Goal: Task Accomplishment & Management: Complete application form

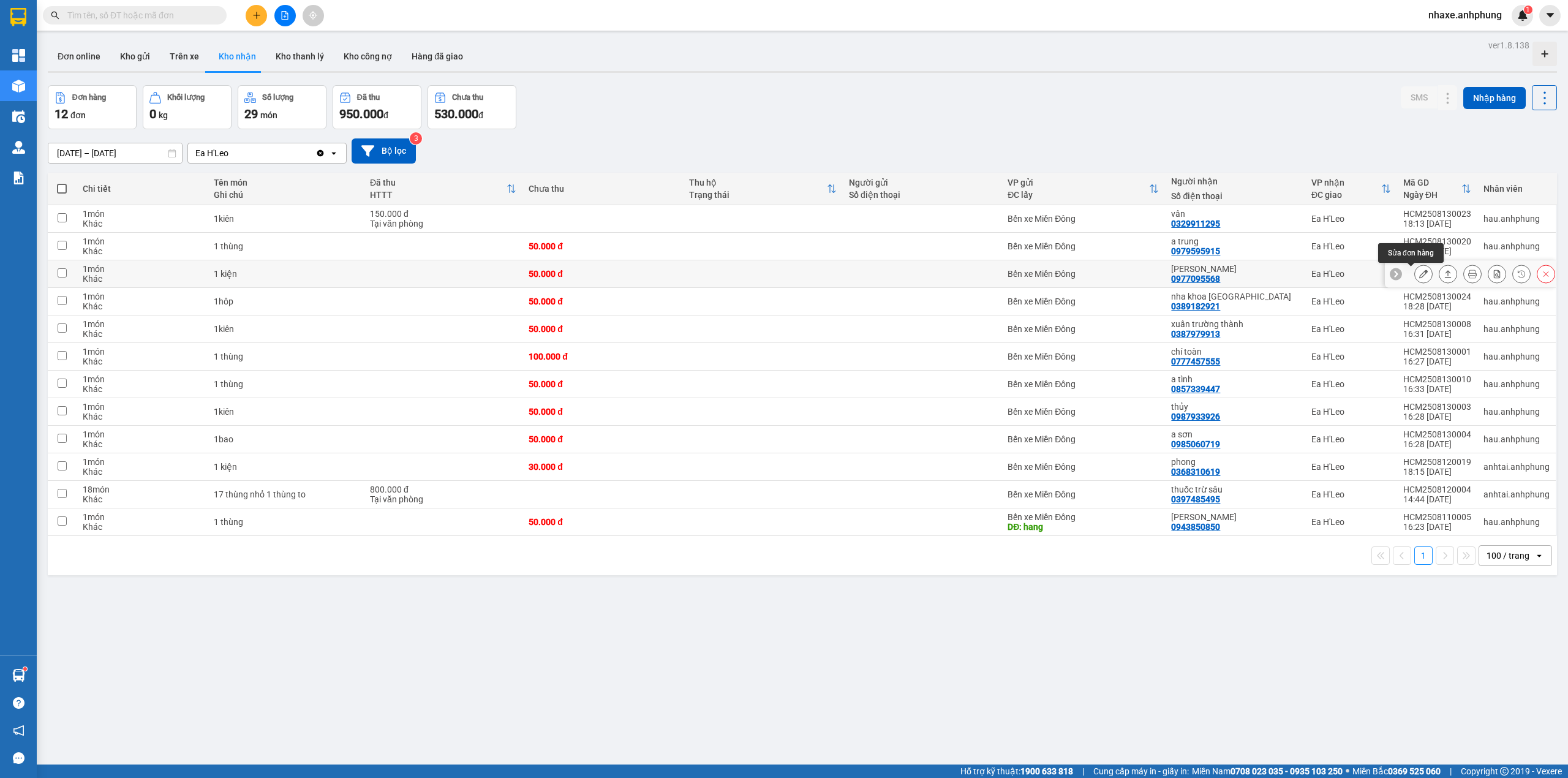
click at [1415, 278] on button at bounding box center [1423, 274] width 17 height 22
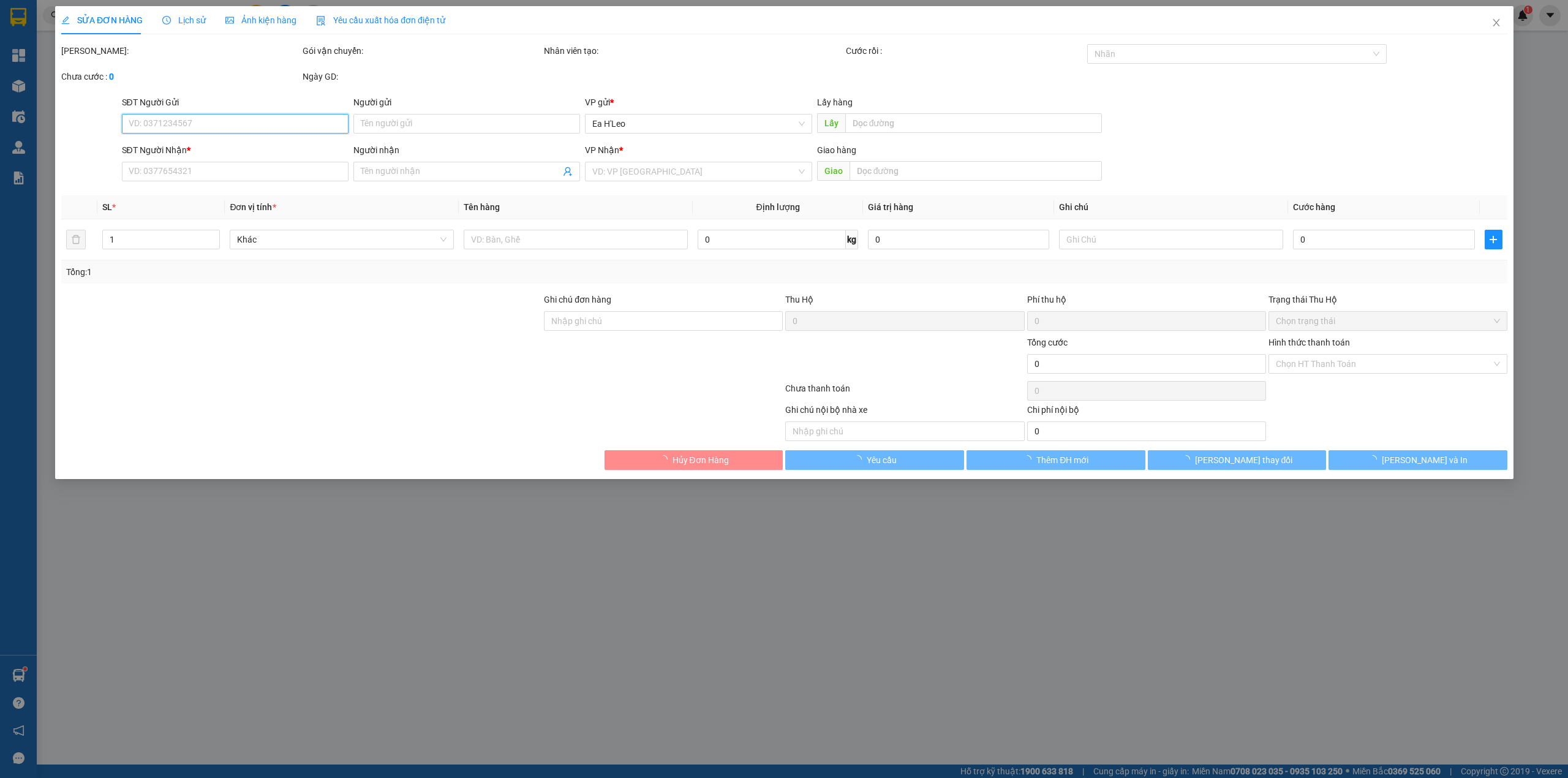
type input "0977095568"
type input "[PERSON_NAME]"
type input "50.000"
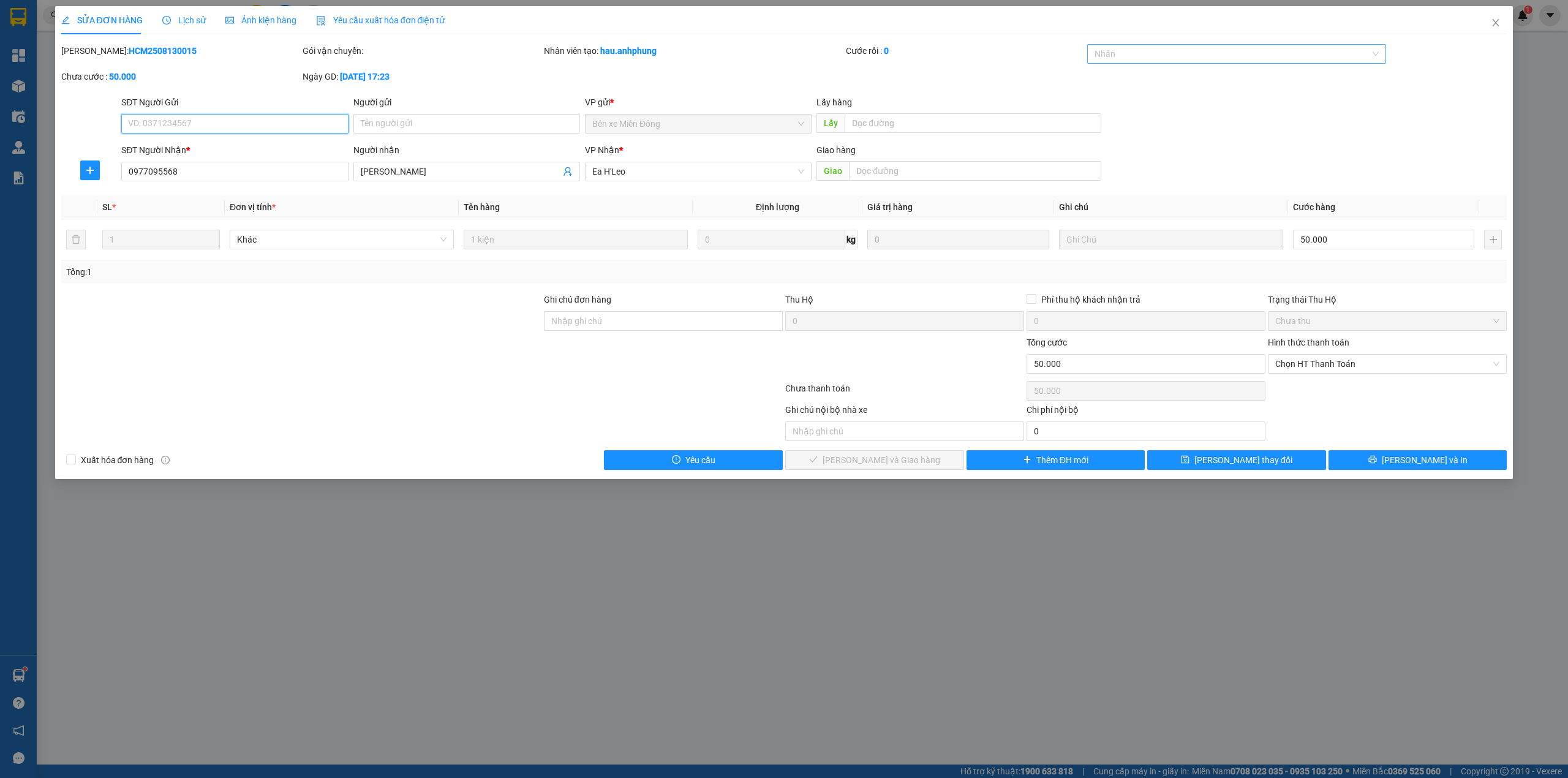
click at [1149, 54] on div at bounding box center [1230, 54] width 281 height 15
click at [1145, 76] on div "CHUYỂN KHOẢN" at bounding box center [1237, 79] width 285 height 13
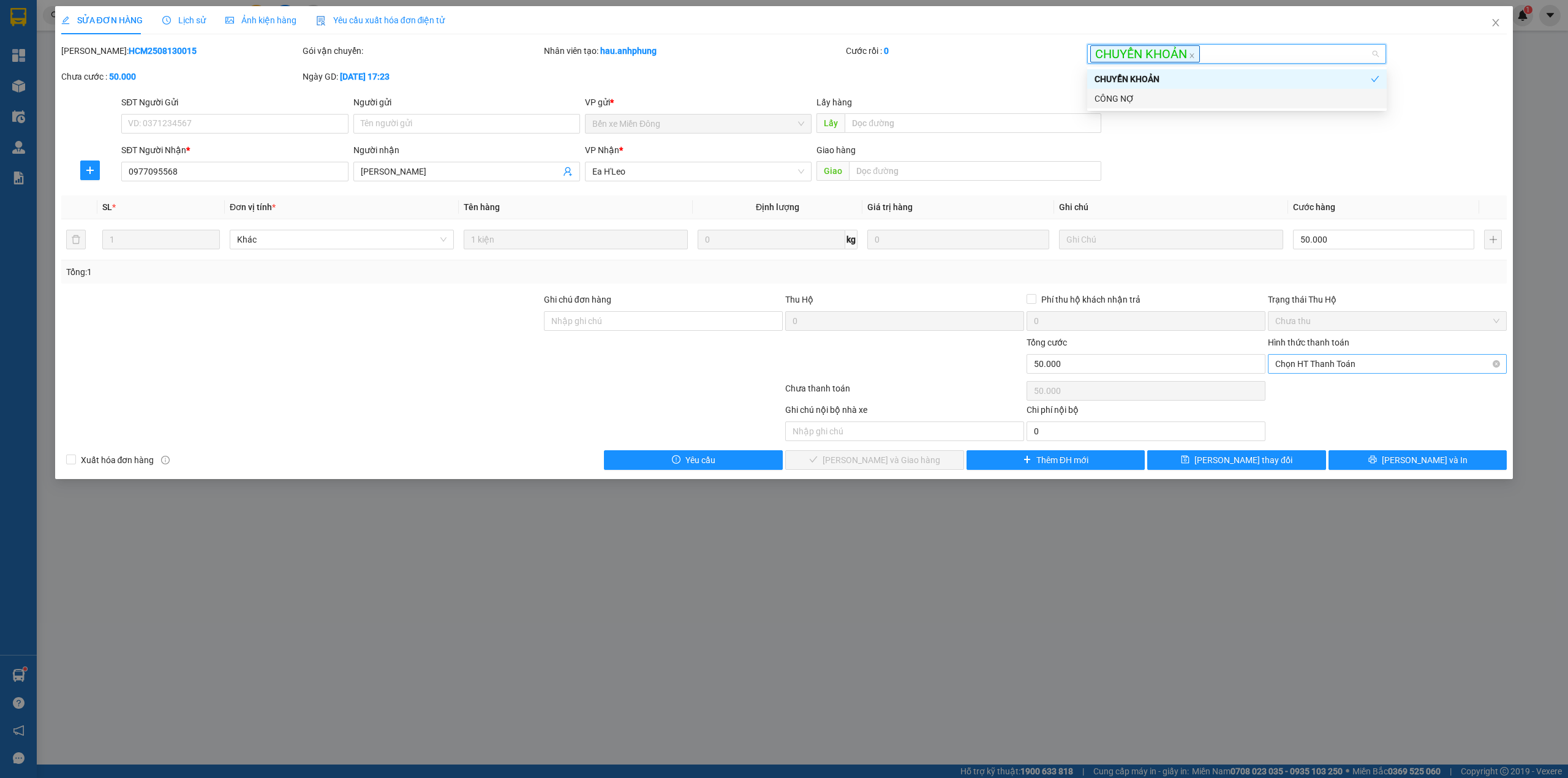
click at [1341, 361] on span "Chọn HT Thanh Toán" at bounding box center [1387, 364] width 224 height 18
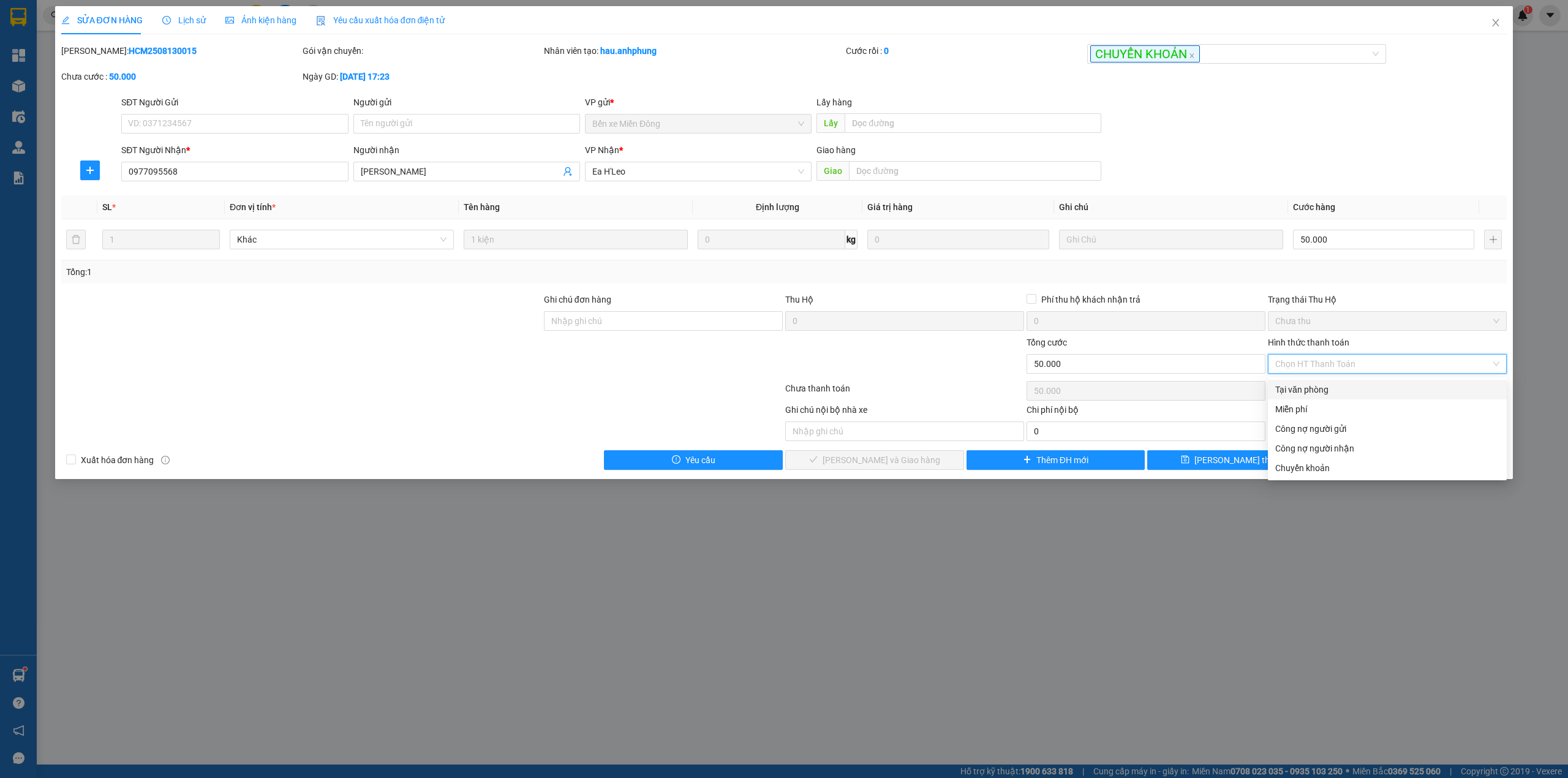
click at [1304, 387] on div "Tại văn phòng" at bounding box center [1387, 389] width 224 height 13
type input "0"
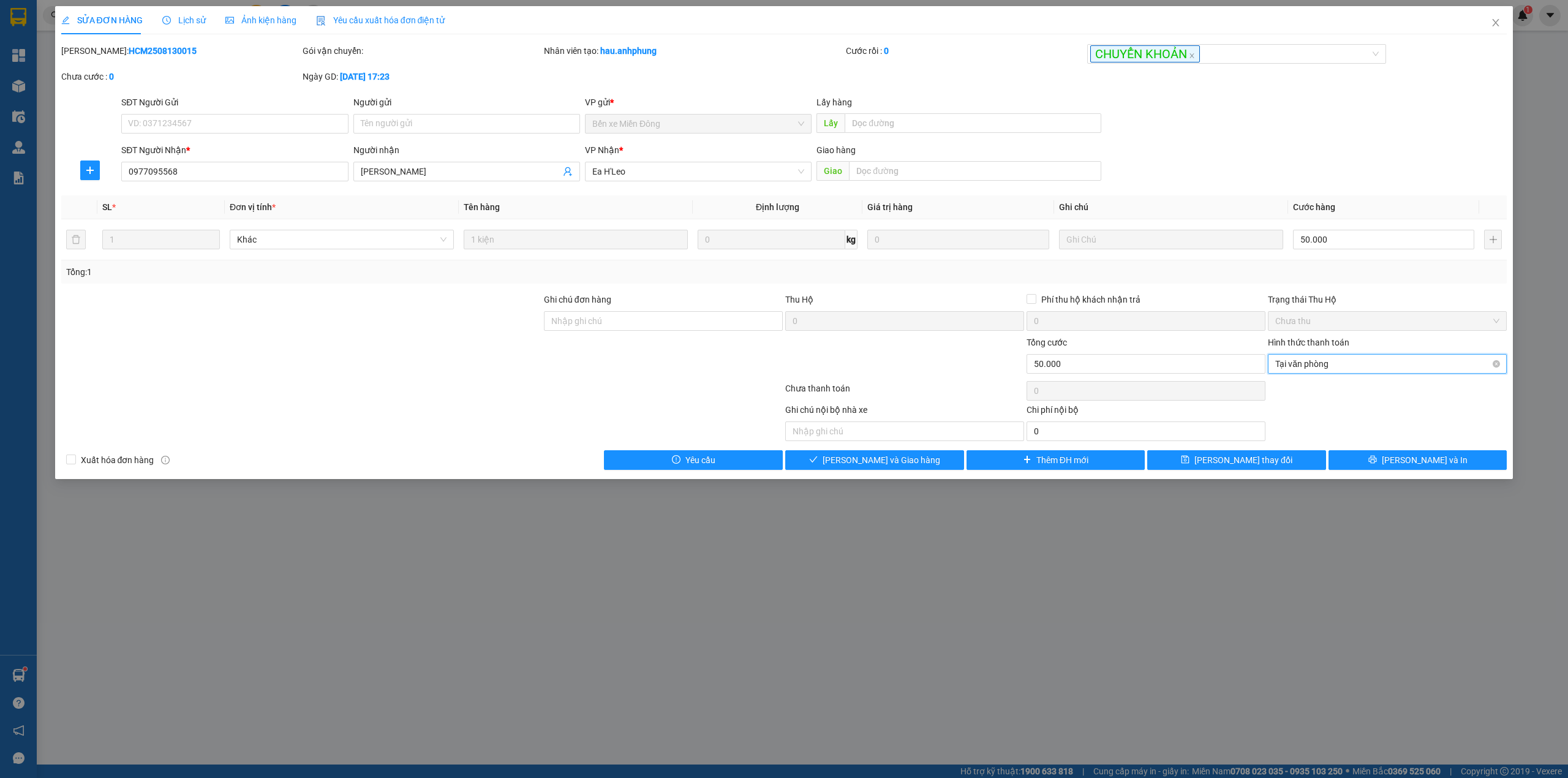
click at [1313, 366] on span "Tại văn phòng" at bounding box center [1387, 364] width 224 height 18
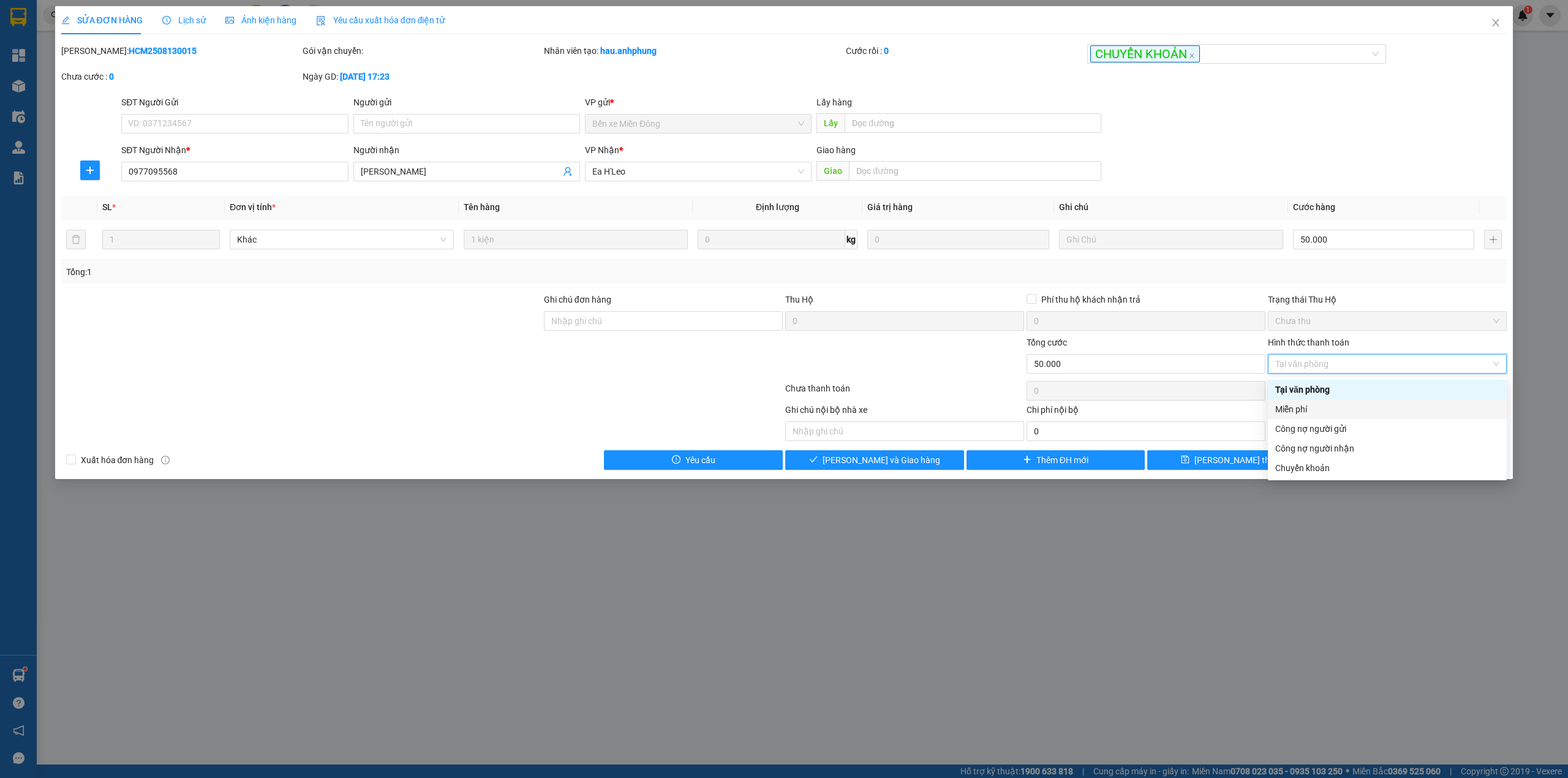
click at [1309, 407] on div "Miễn phí" at bounding box center [1387, 409] width 224 height 13
type input "0"
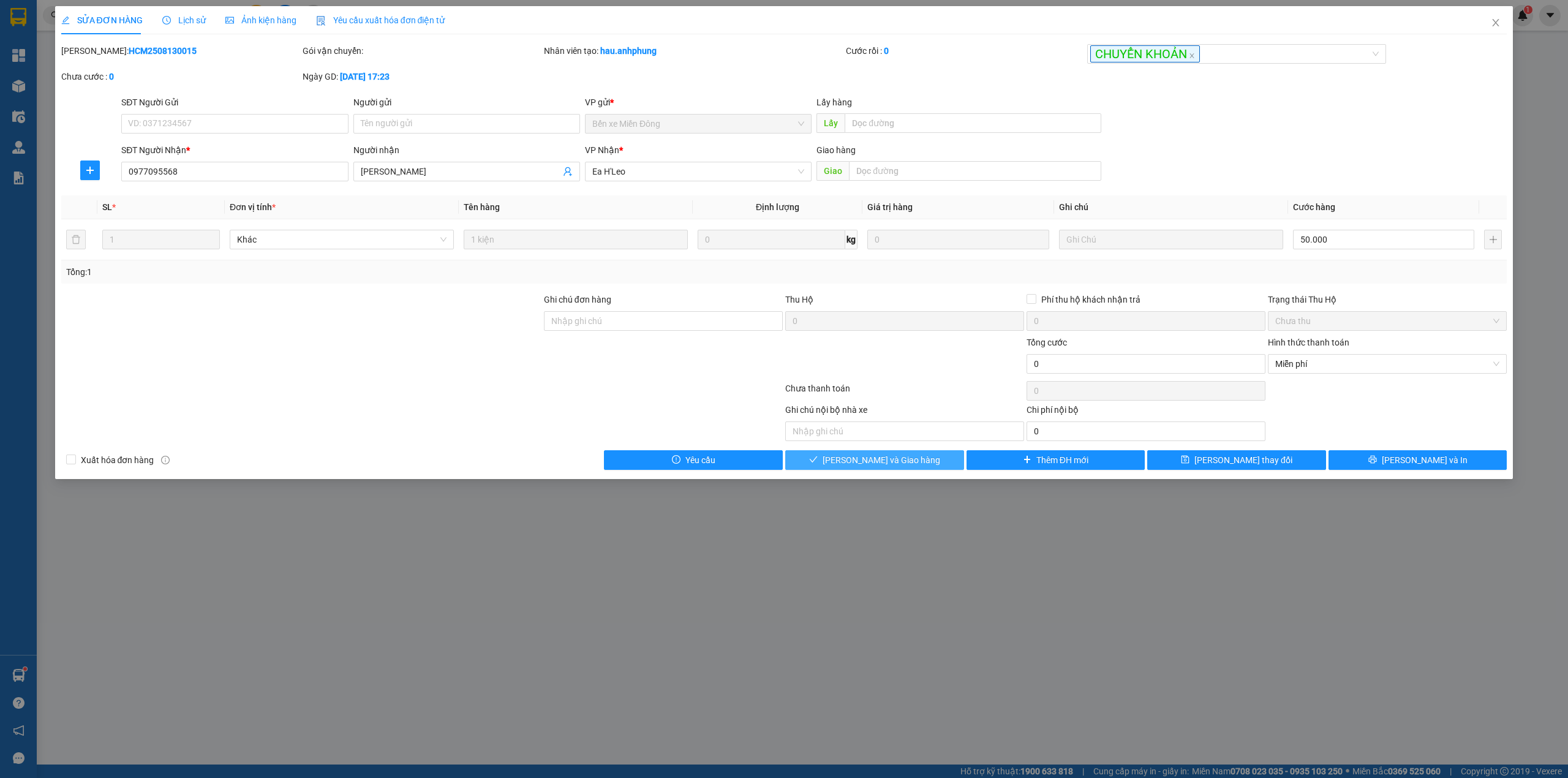
click at [915, 458] on button "[PERSON_NAME] và Giao hàng" at bounding box center [875, 460] width 179 height 20
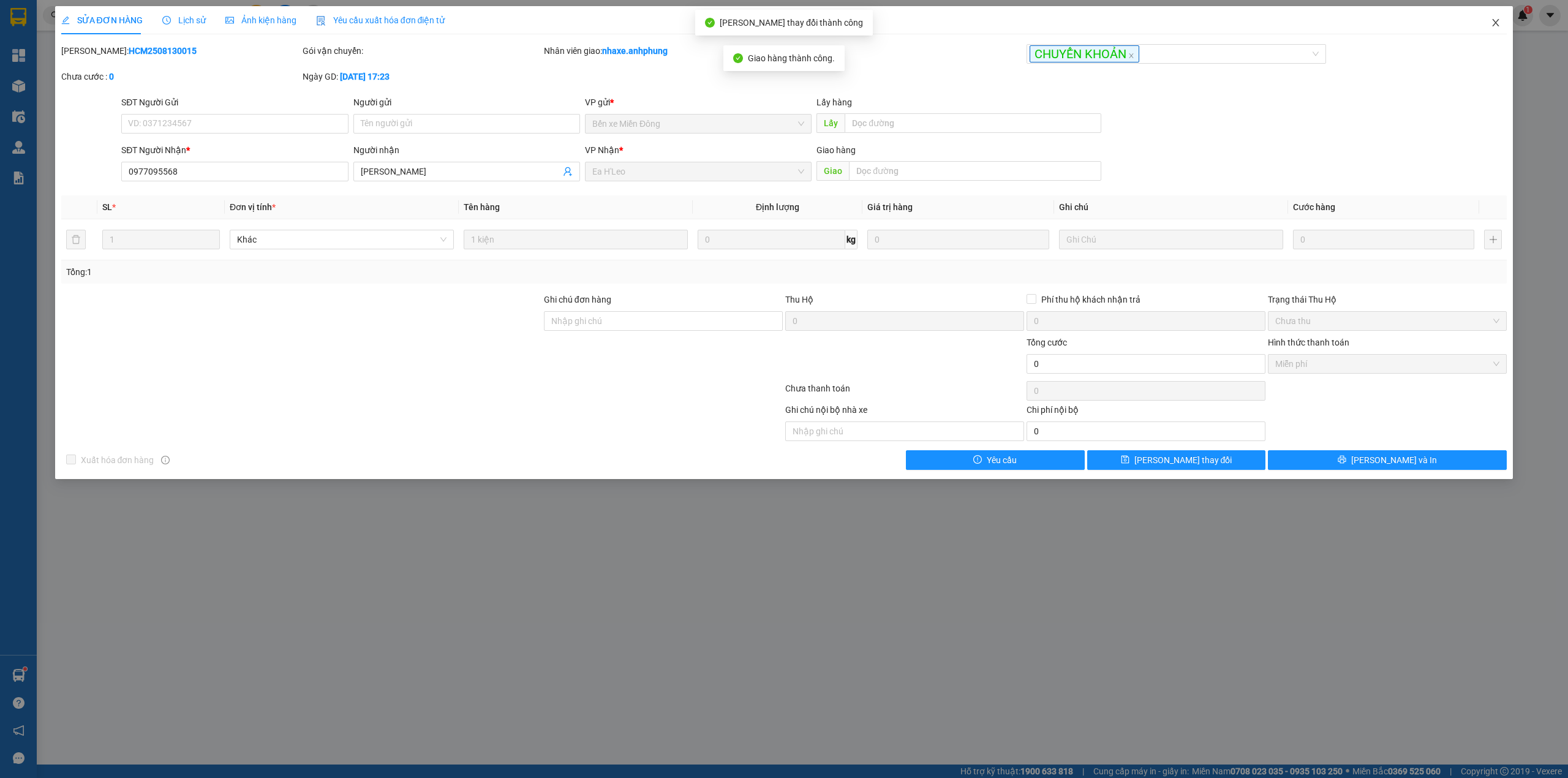
click at [1498, 20] on icon "close" at bounding box center [1495, 22] width 10 height 10
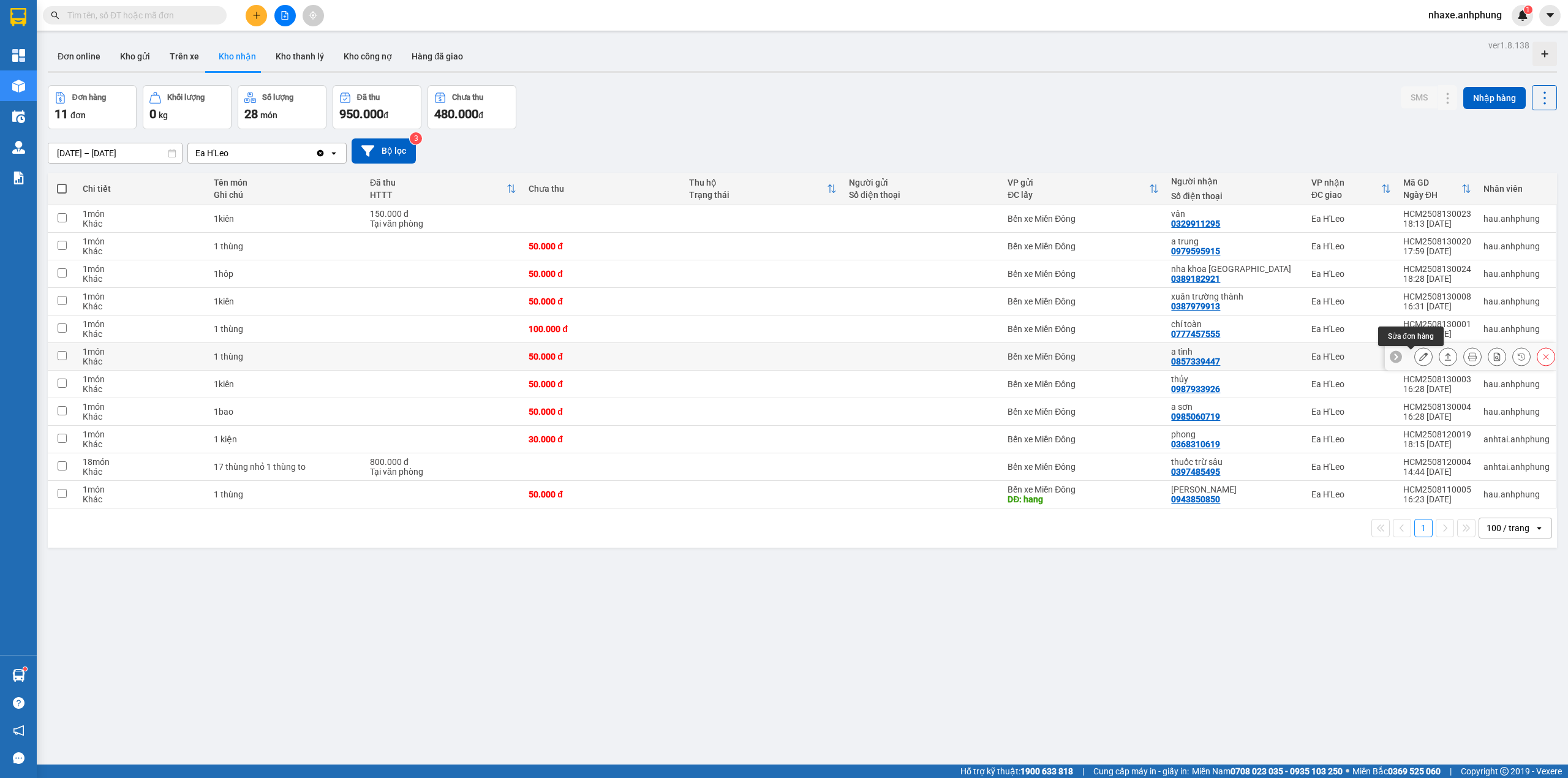
click at [1419, 360] on icon at bounding box center [1423, 357] width 8 height 8
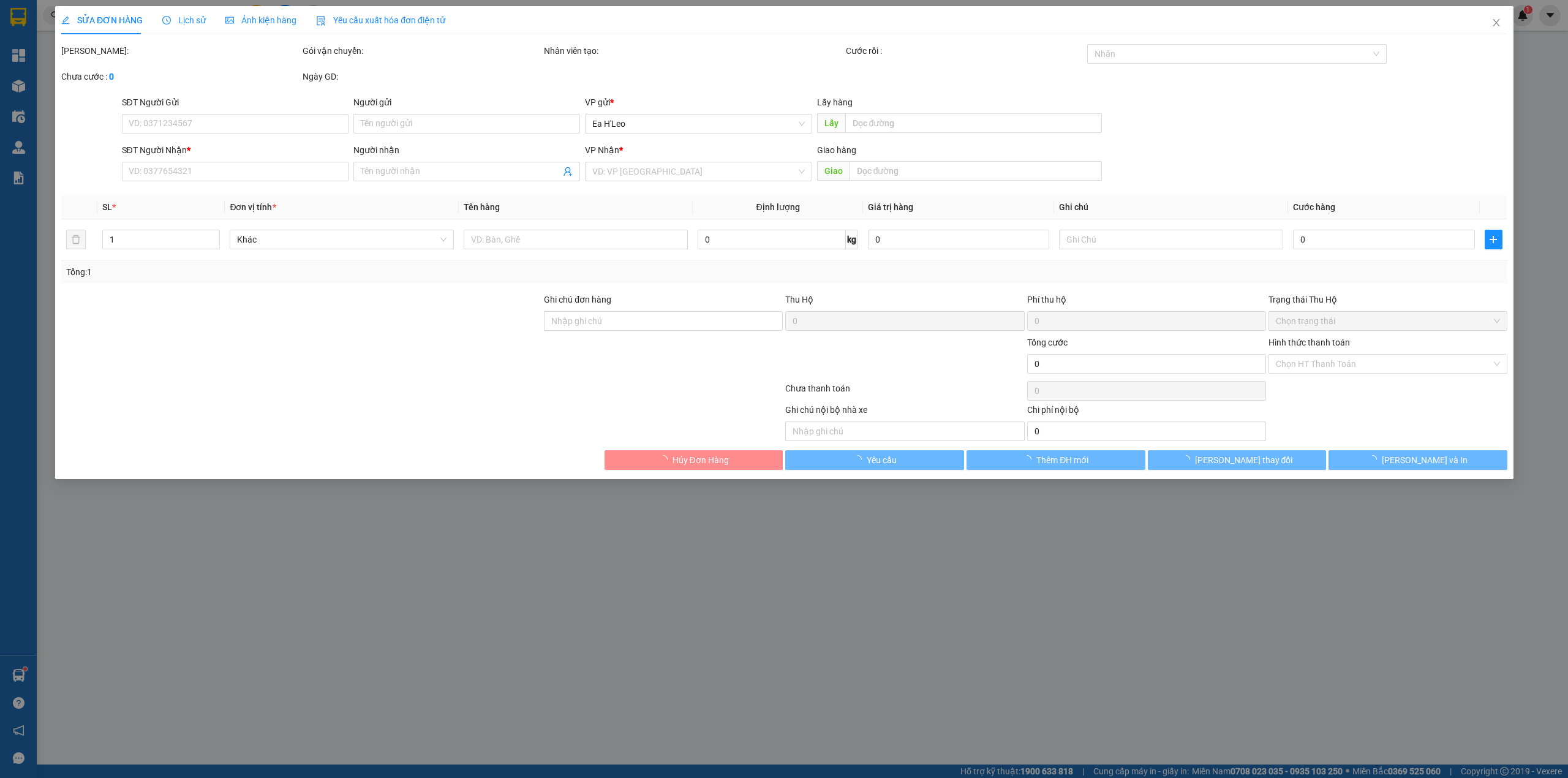
type input "0857339447"
type input "a tình"
type input "50.000"
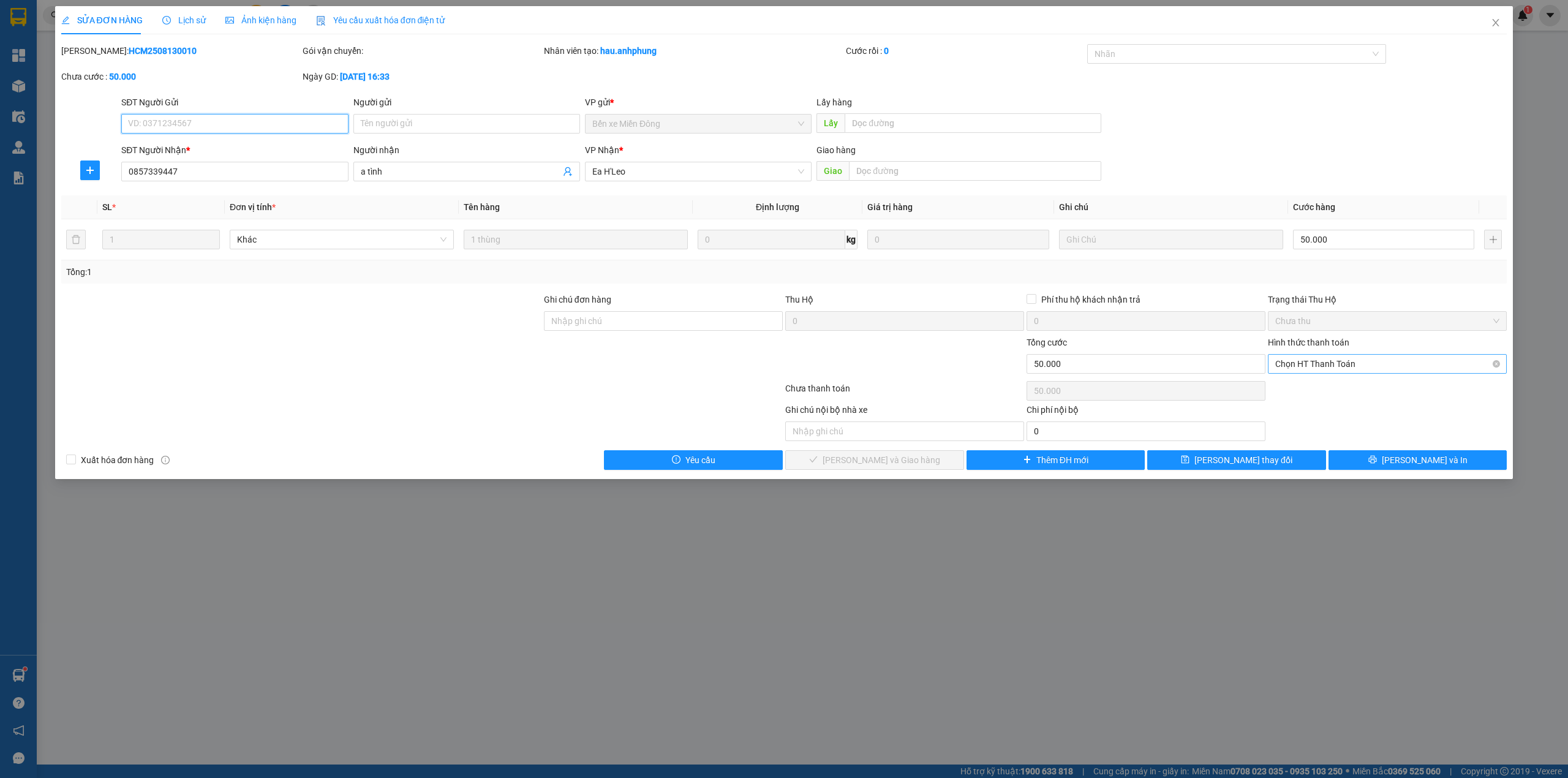
click at [1357, 359] on span "Chọn HT Thanh Toán" at bounding box center [1387, 364] width 224 height 18
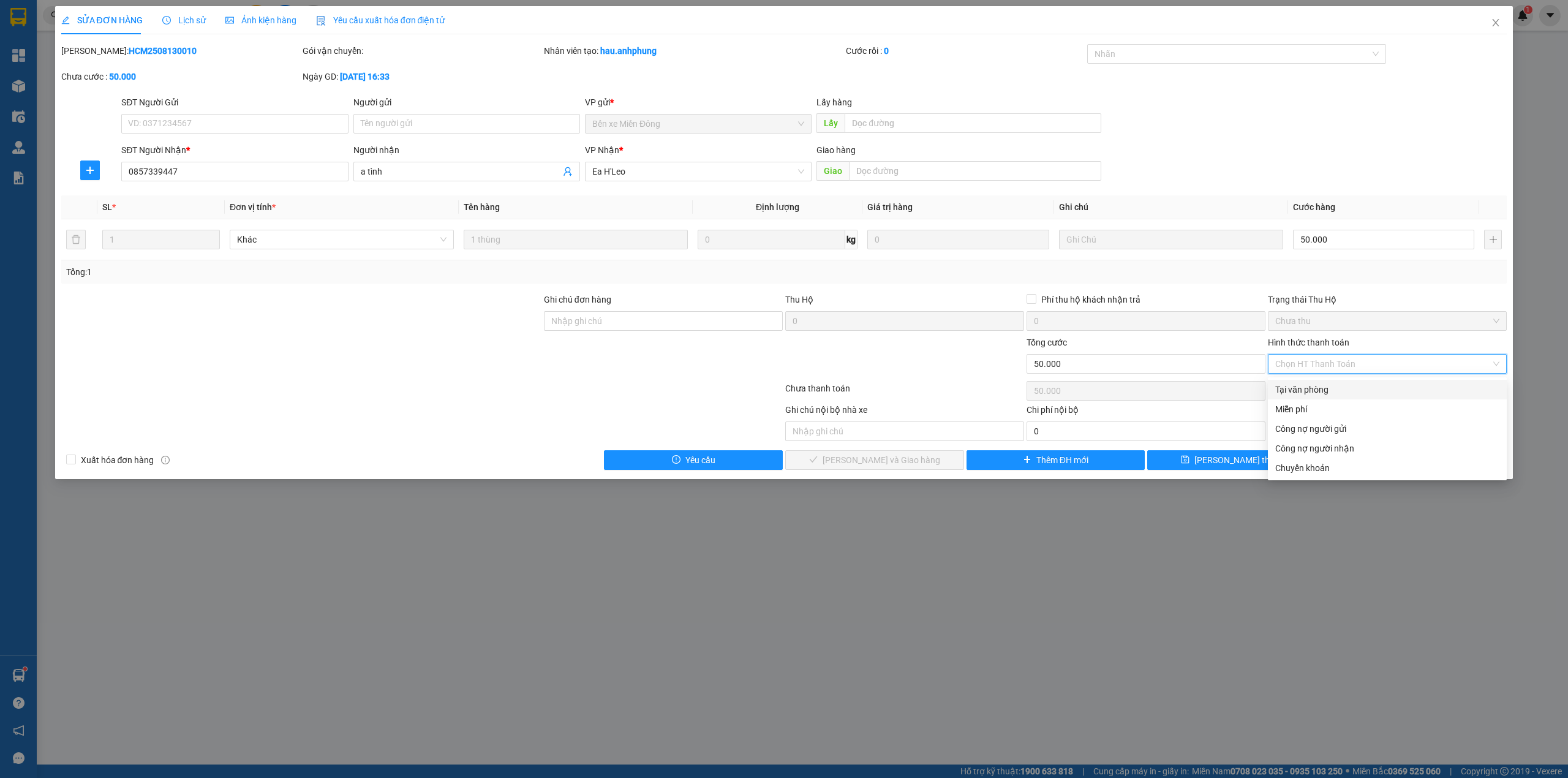
click at [1318, 388] on div "Tại văn phòng" at bounding box center [1387, 389] width 224 height 13
type input "0"
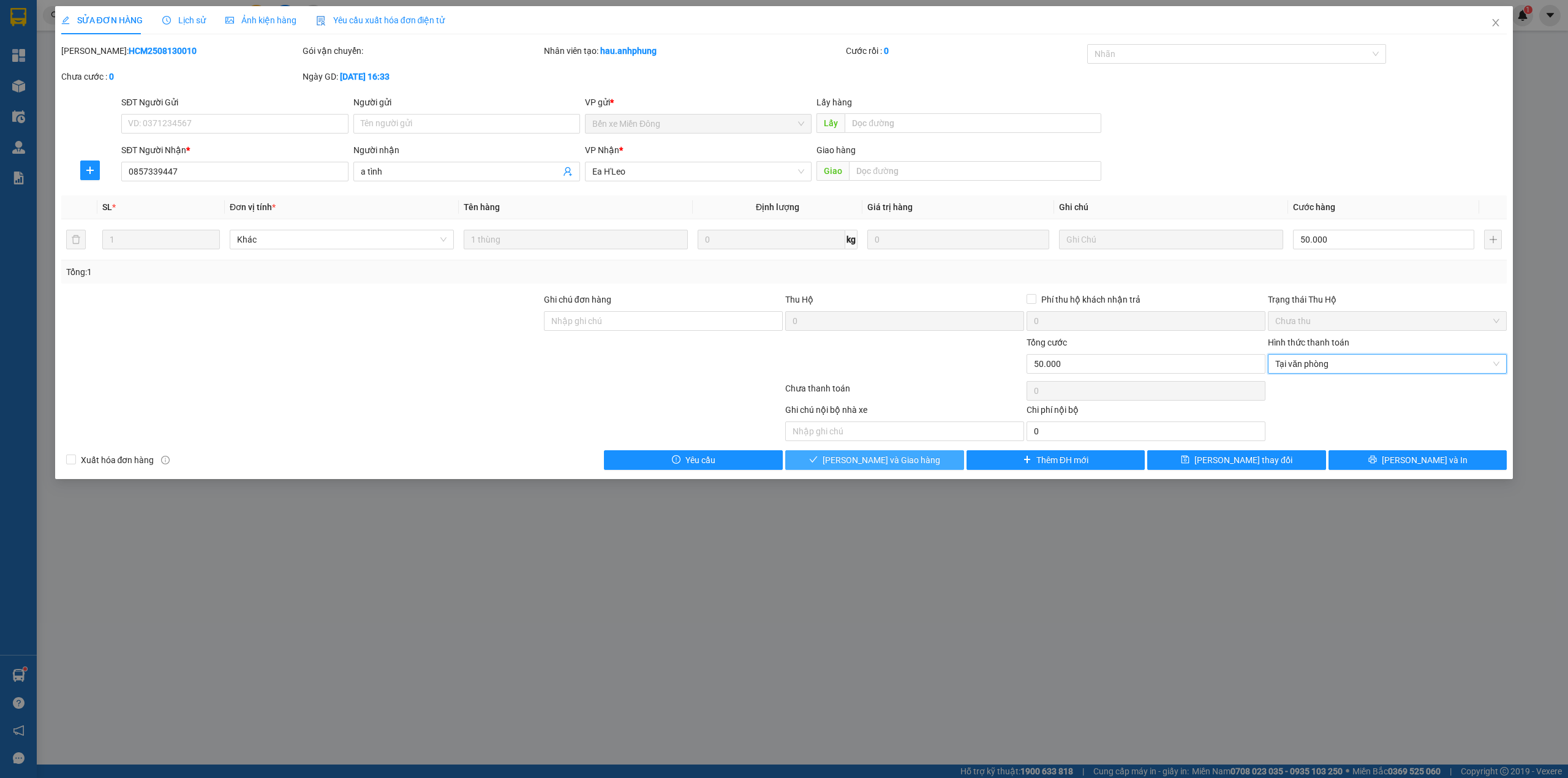
click at [873, 467] on span "[PERSON_NAME] và Giao hàng" at bounding box center [881, 460] width 118 height 13
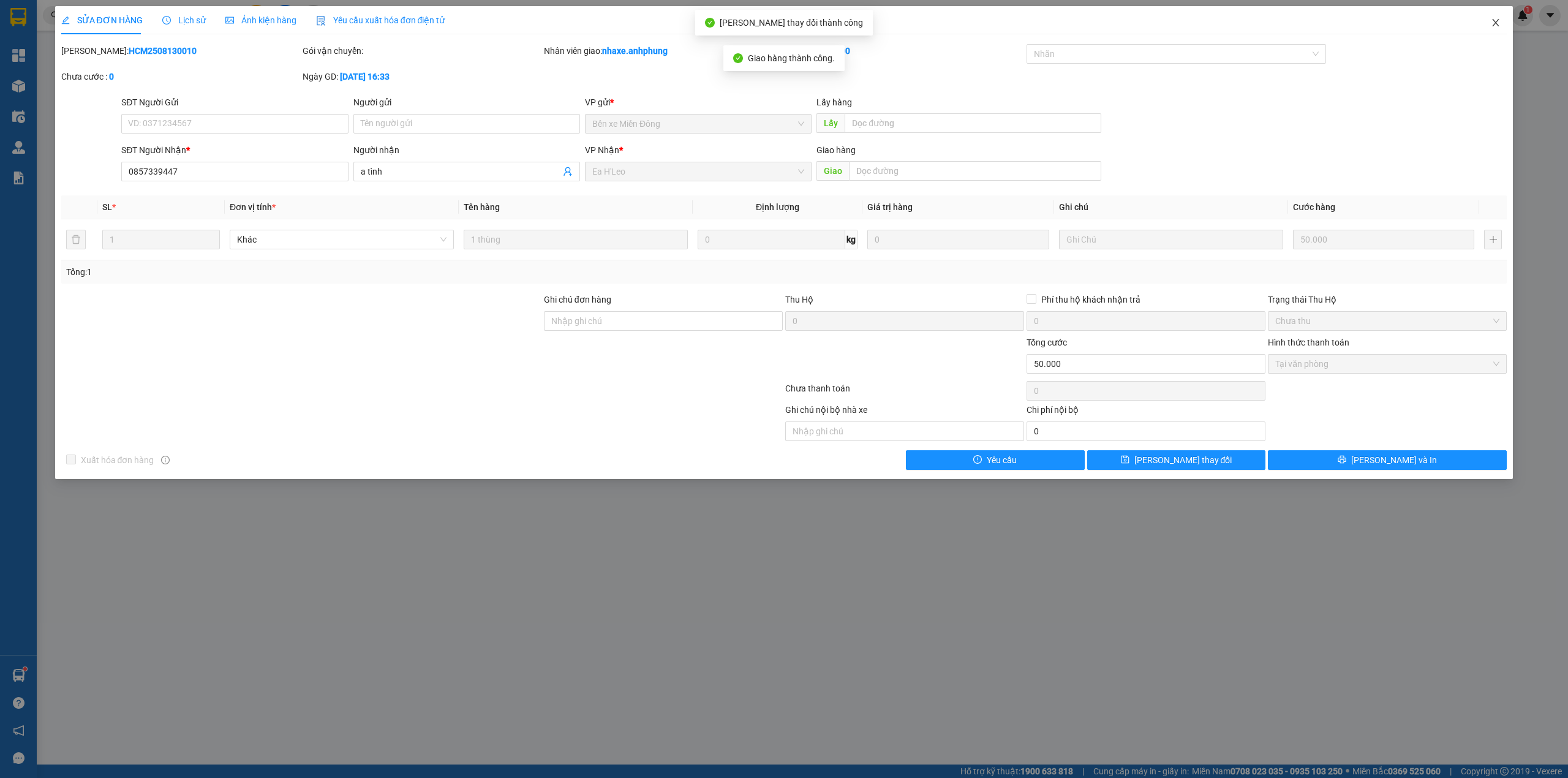
click at [1503, 22] on span "Close" at bounding box center [1495, 23] width 34 height 34
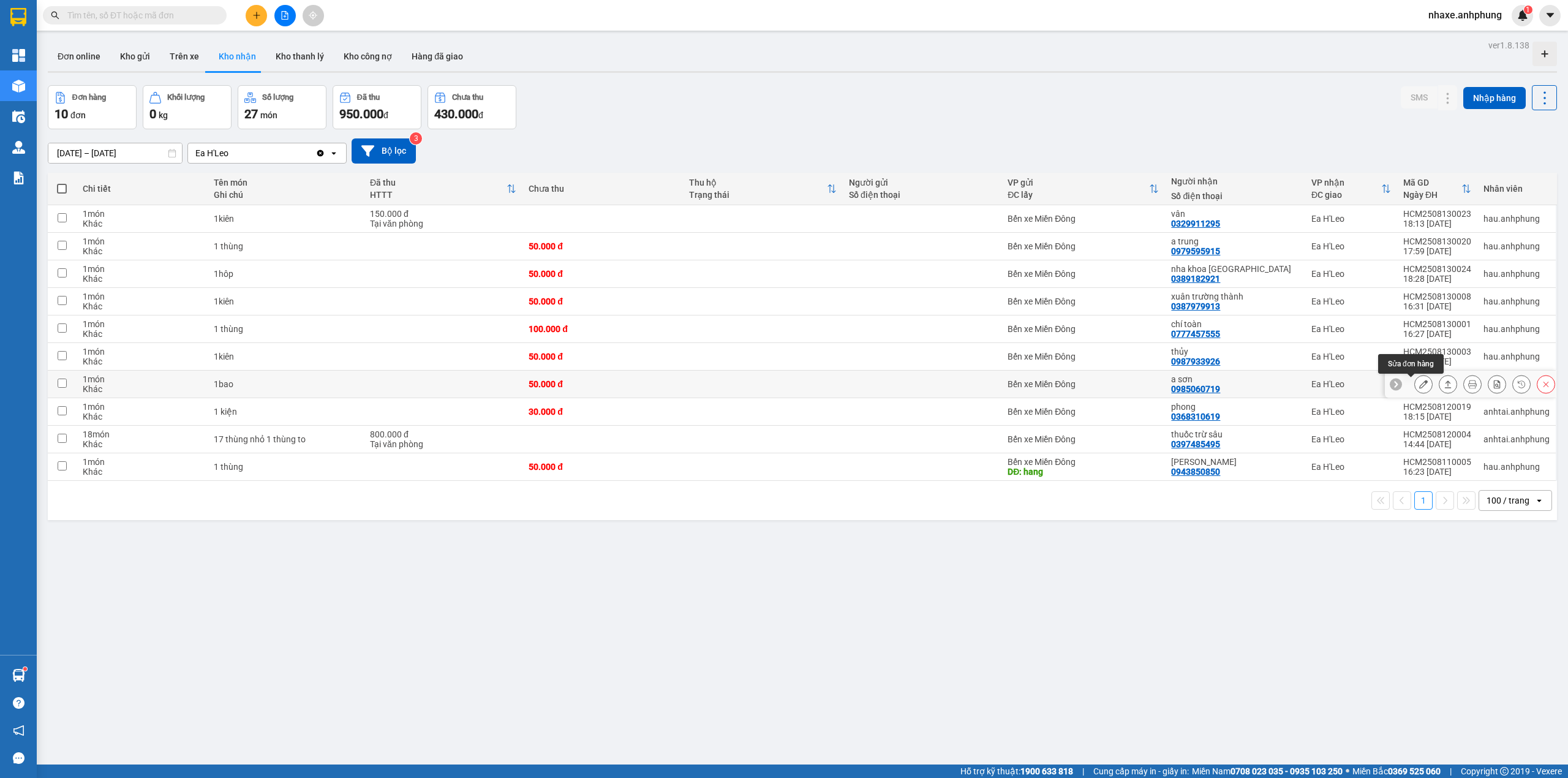
click at [1419, 384] on icon at bounding box center [1423, 384] width 8 height 8
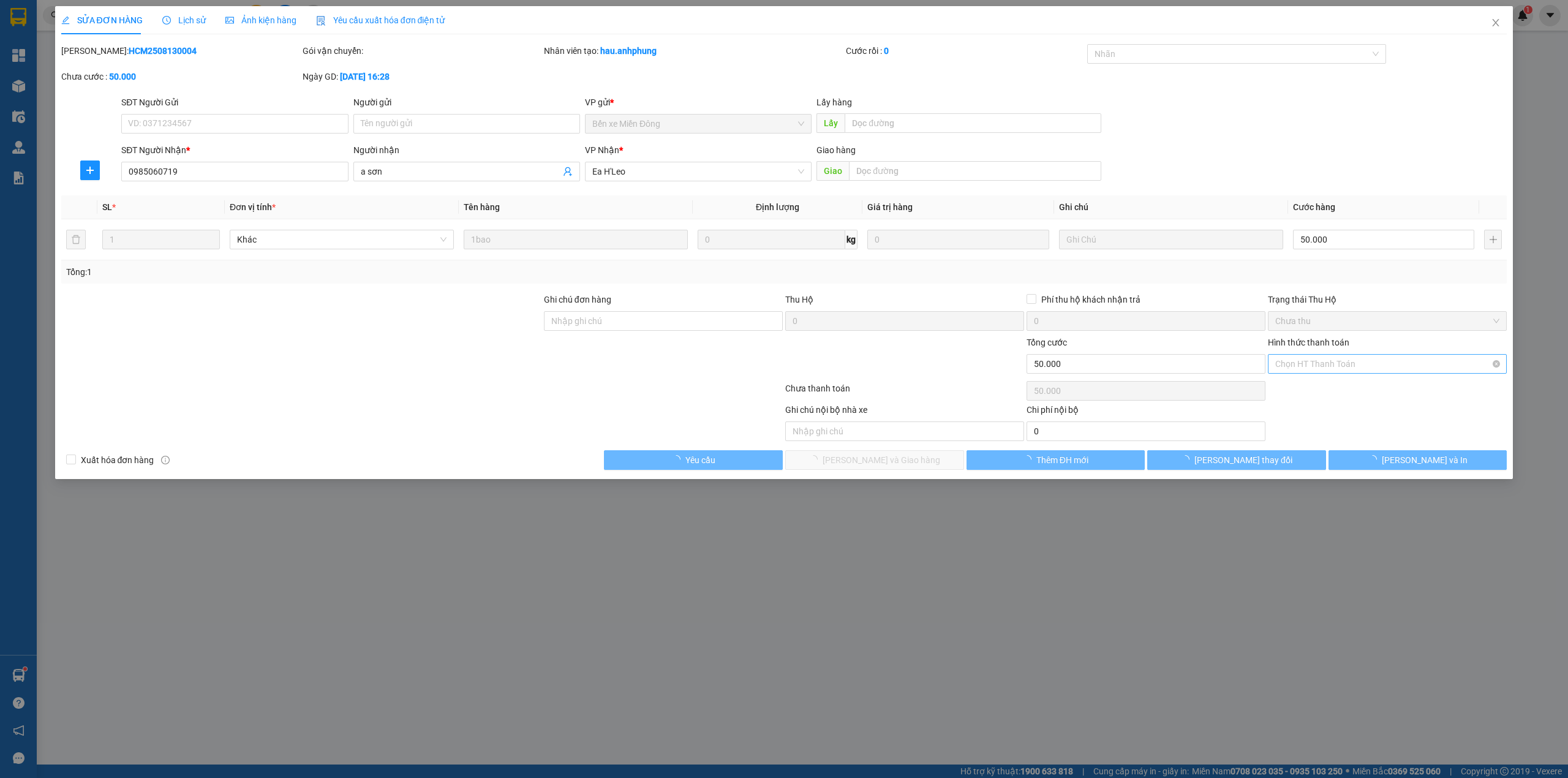
type input "0985060719"
type input "a sơn"
type input "50.000"
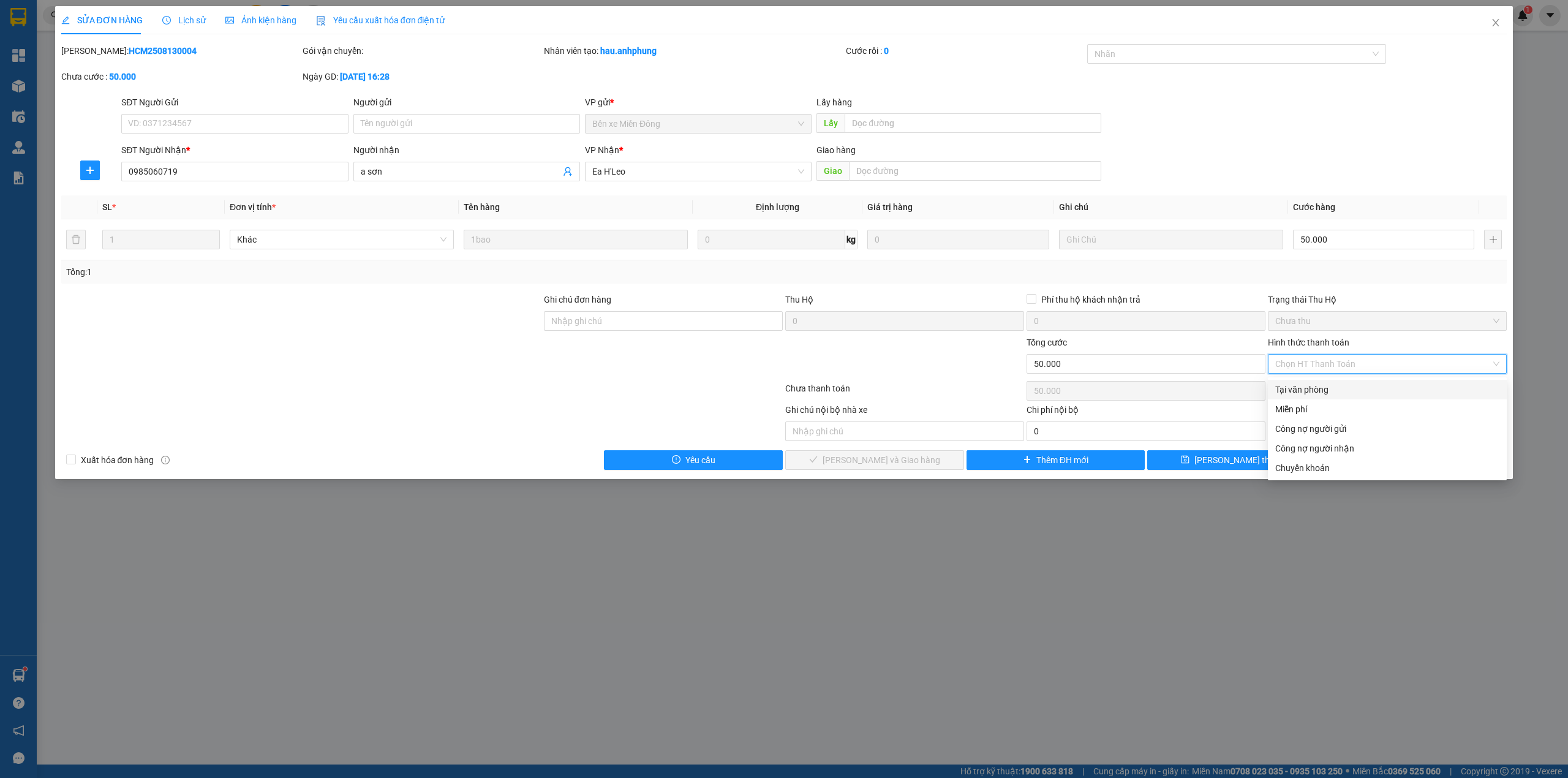
click at [1313, 394] on div "Tại văn phòng" at bounding box center [1387, 389] width 224 height 13
type input "0"
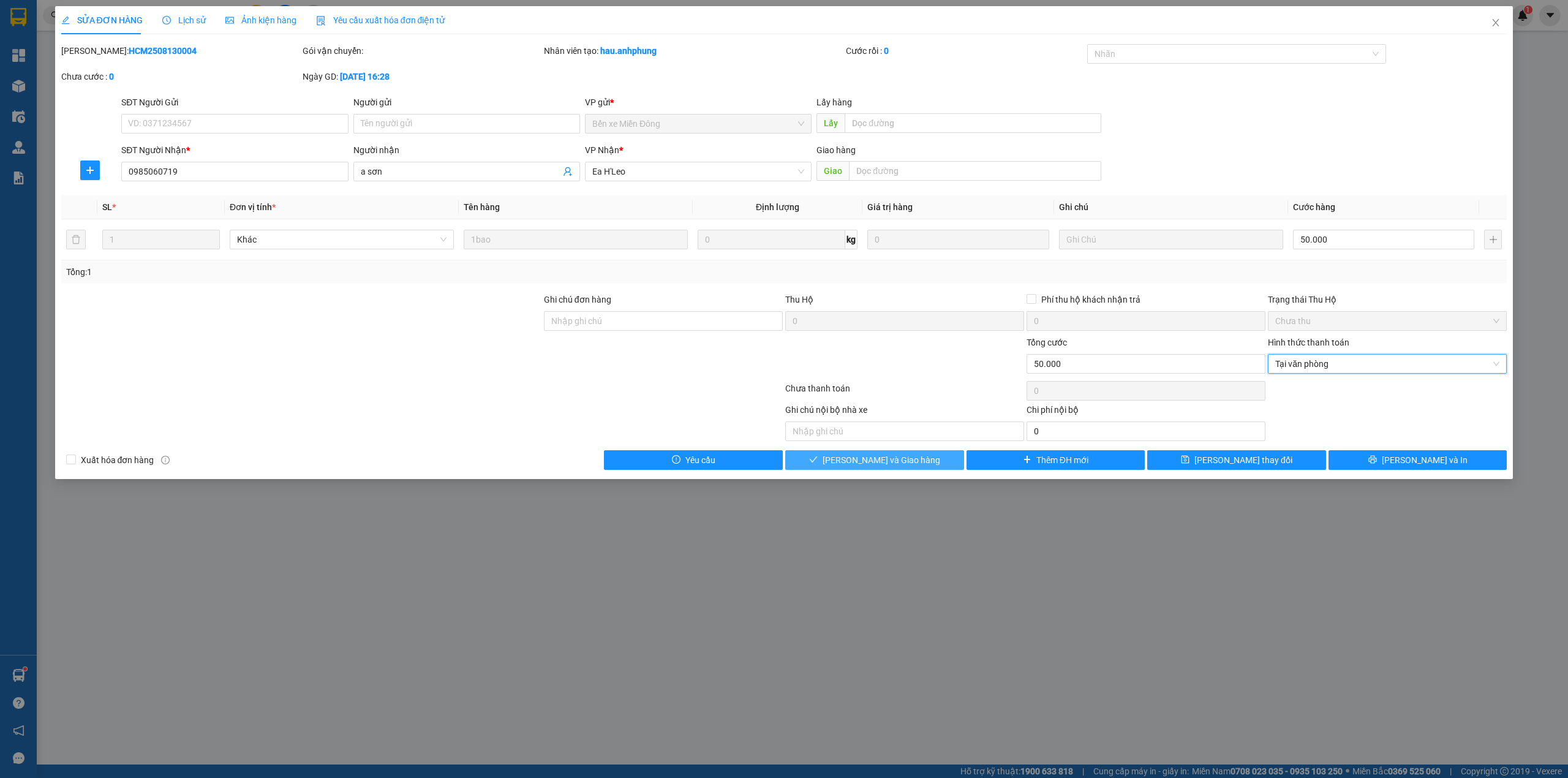
click at [940, 464] on button "[PERSON_NAME] và Giao hàng" at bounding box center [875, 460] width 179 height 20
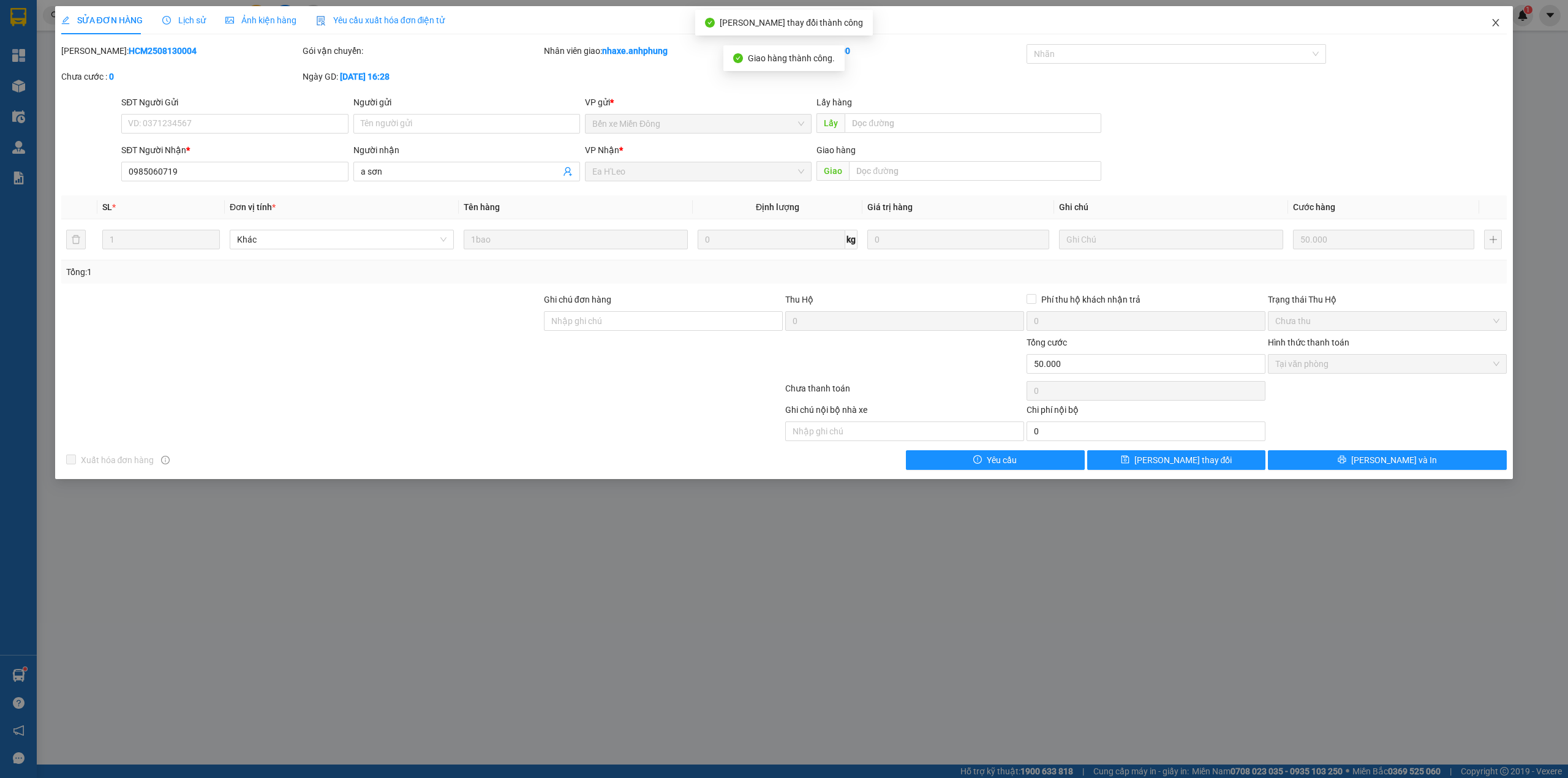
click at [1498, 23] on icon "close" at bounding box center [1495, 22] width 10 height 10
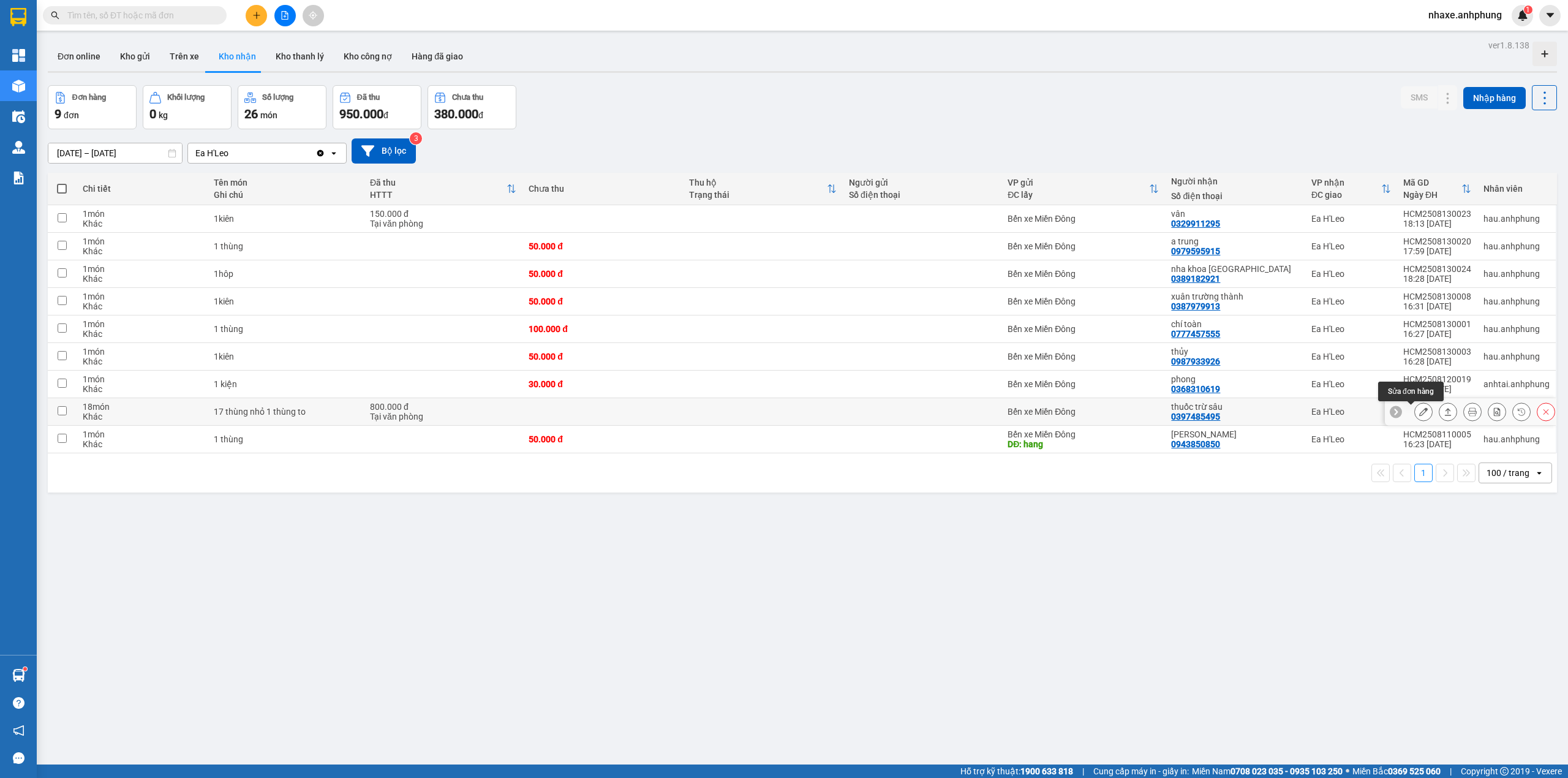
click at [1415, 410] on button at bounding box center [1423, 412] width 17 height 22
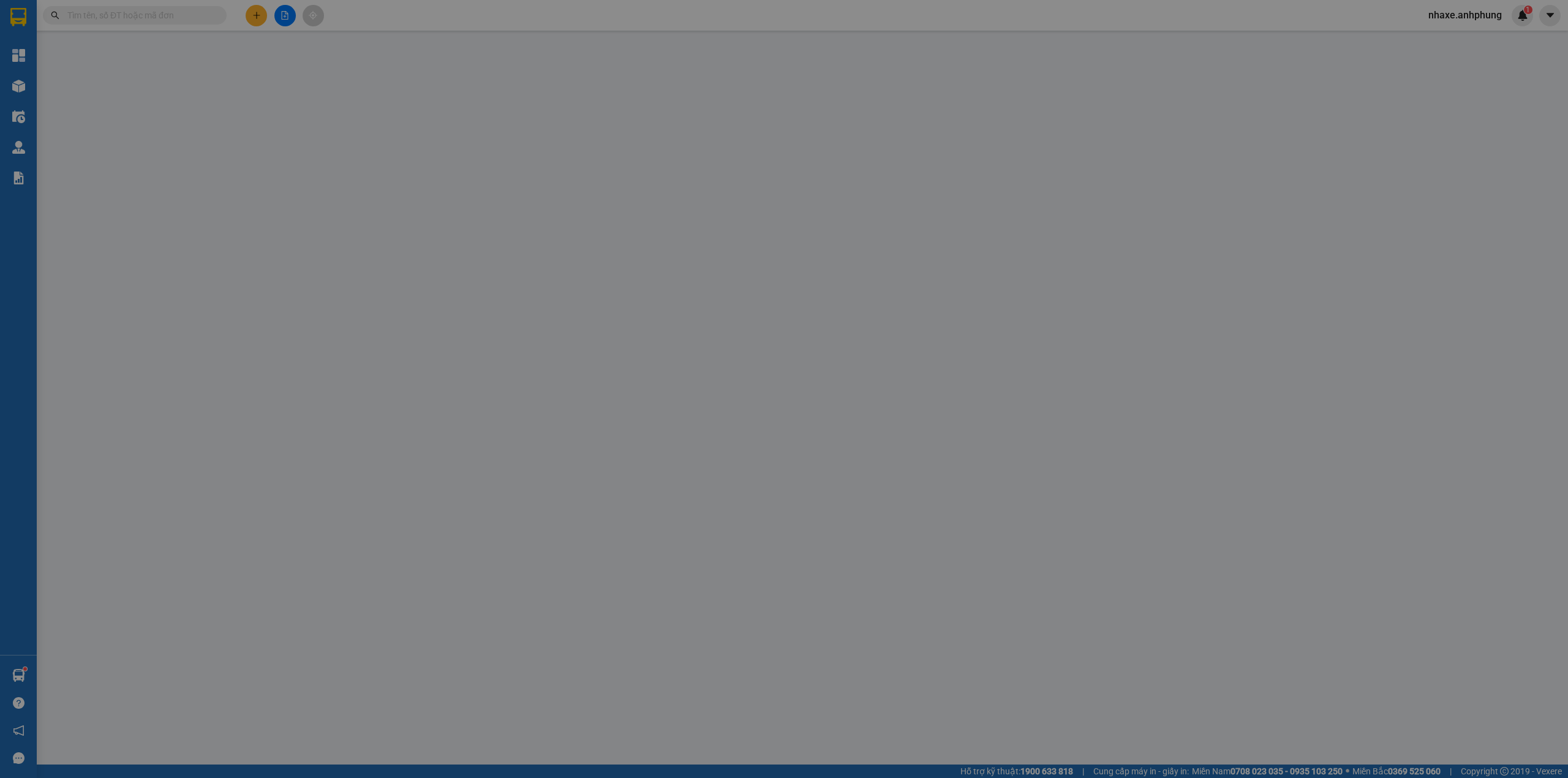
type input "0397485495"
type input "thuốc trừ sâu"
type input "Cước rồi"
type input "800.000"
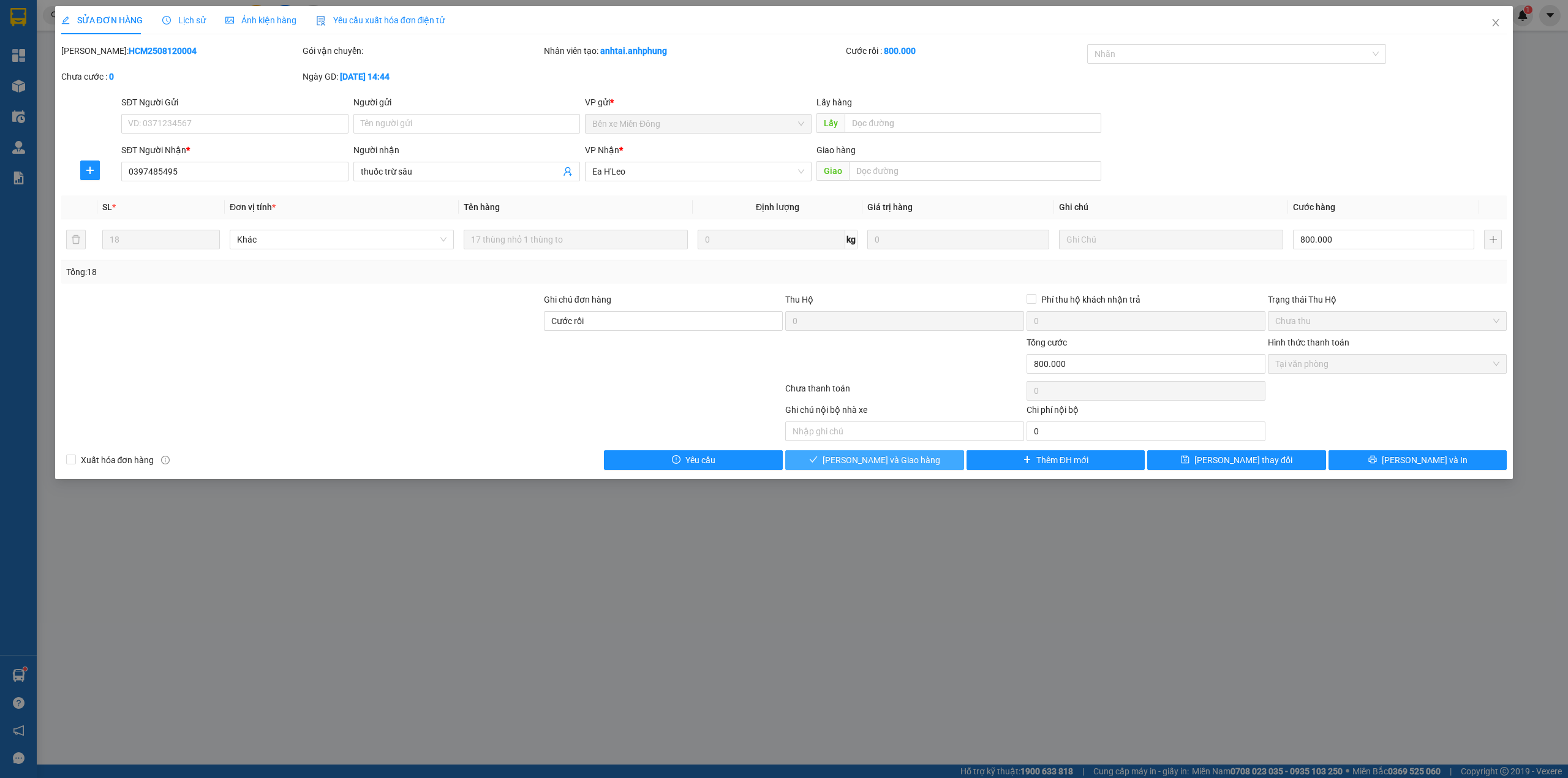
click at [919, 457] on button "[PERSON_NAME] và Giao hàng" at bounding box center [875, 460] width 179 height 20
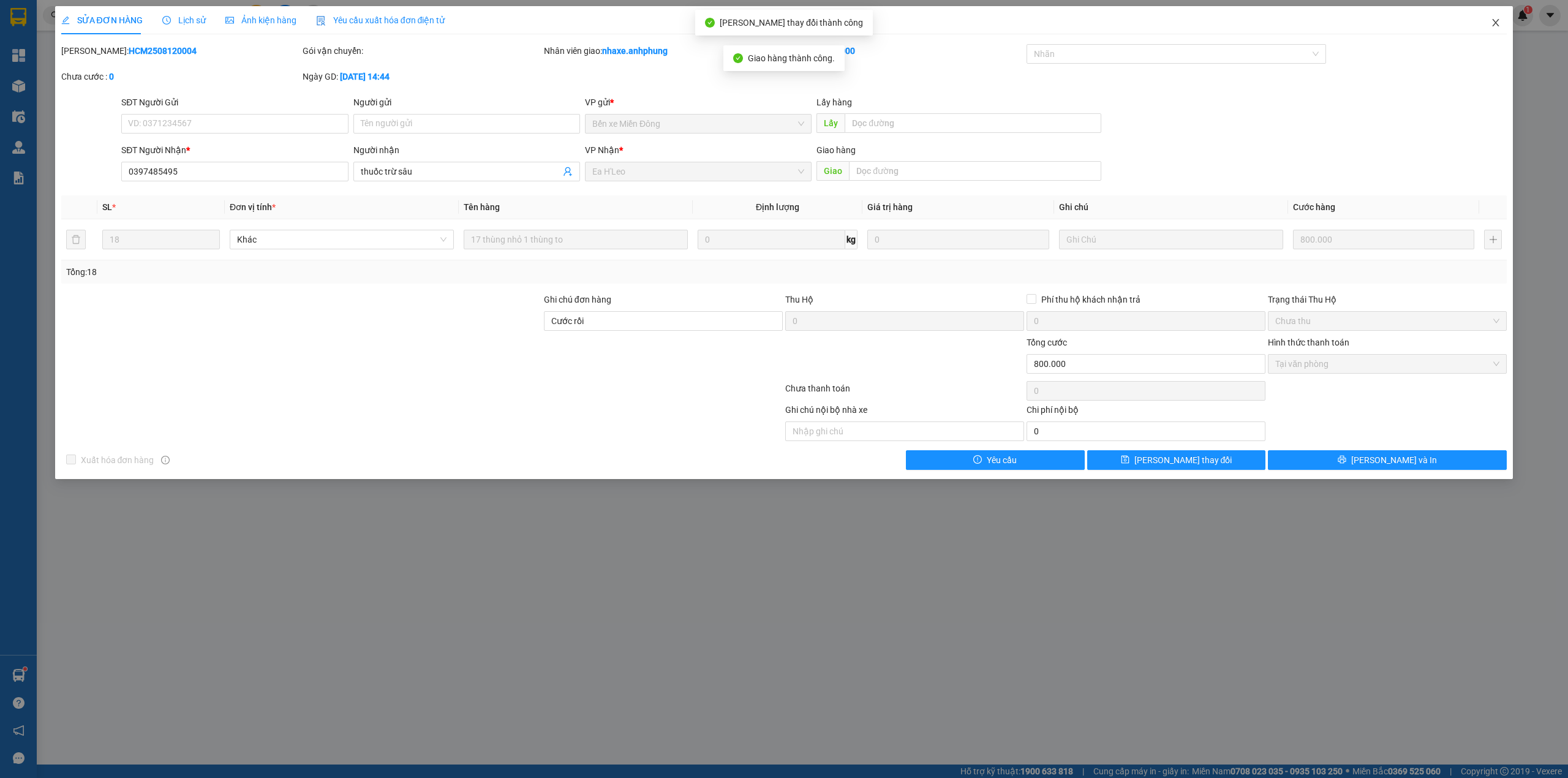
click at [1493, 23] on icon "close" at bounding box center [1495, 22] width 10 height 10
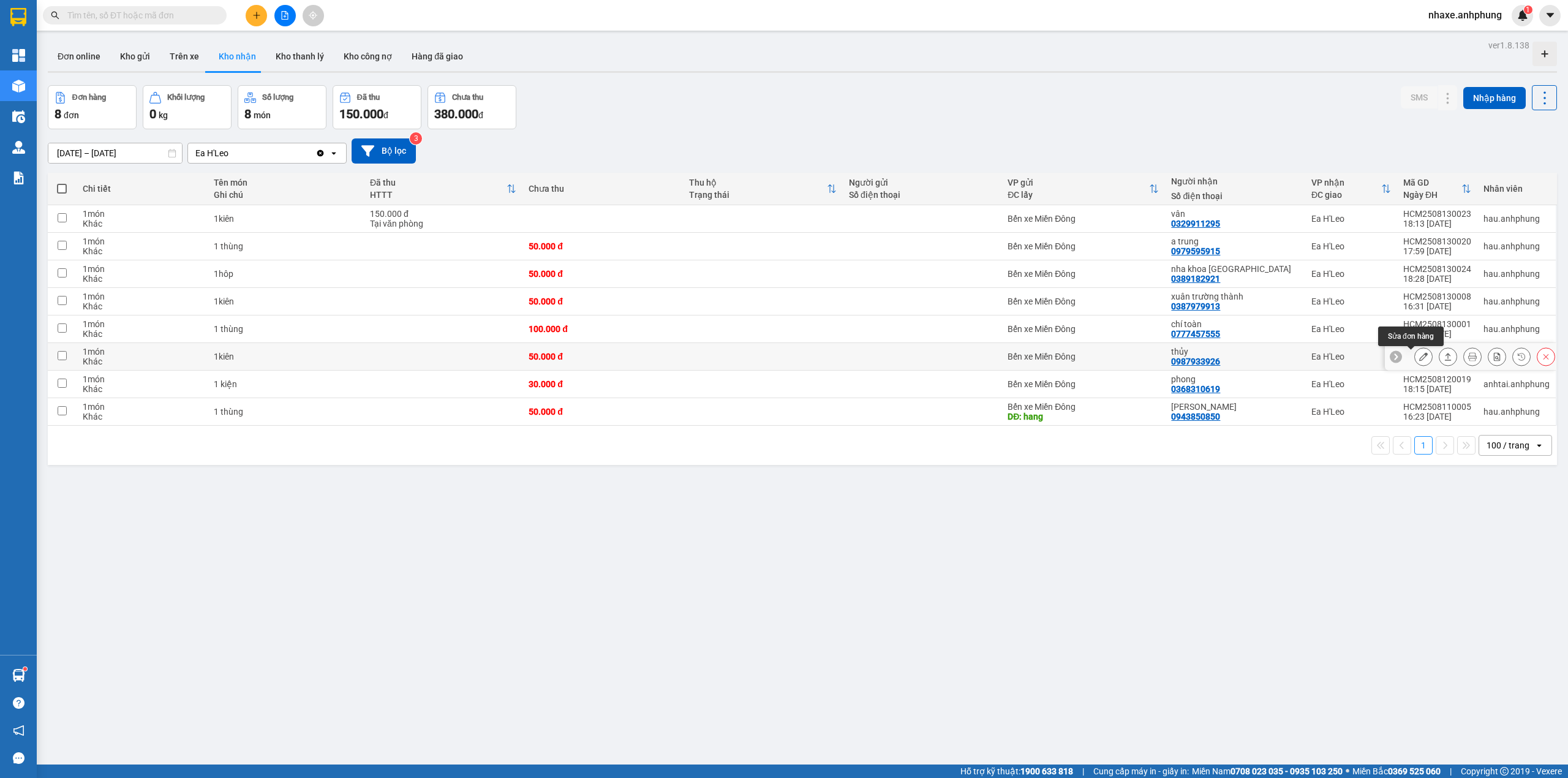
click at [1419, 361] on icon at bounding box center [1423, 357] width 8 height 8
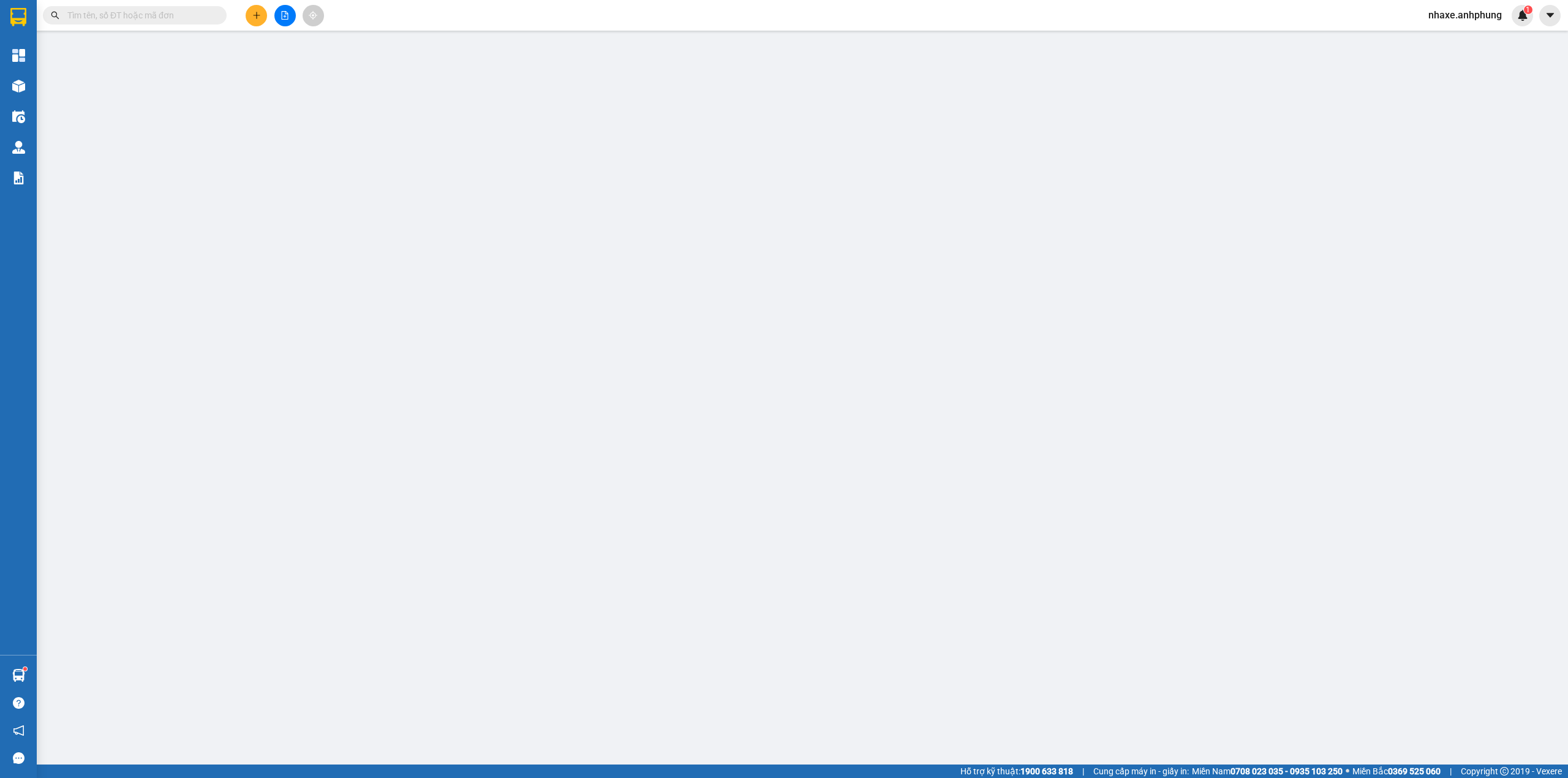
type input "0987933926"
type input "thủy"
type input "50.000"
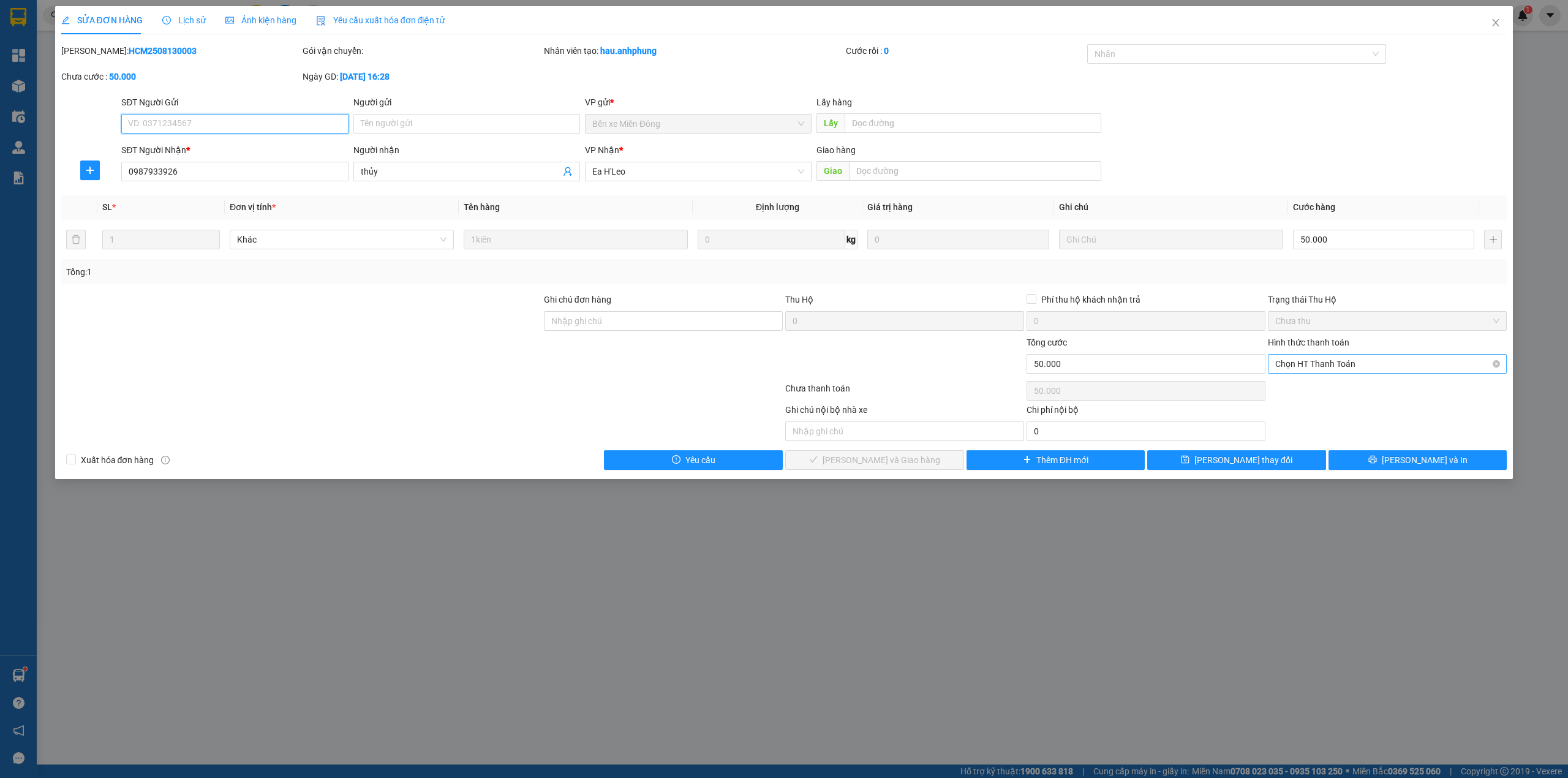
click at [1328, 366] on span "Chọn HT Thanh Toán" at bounding box center [1387, 364] width 224 height 18
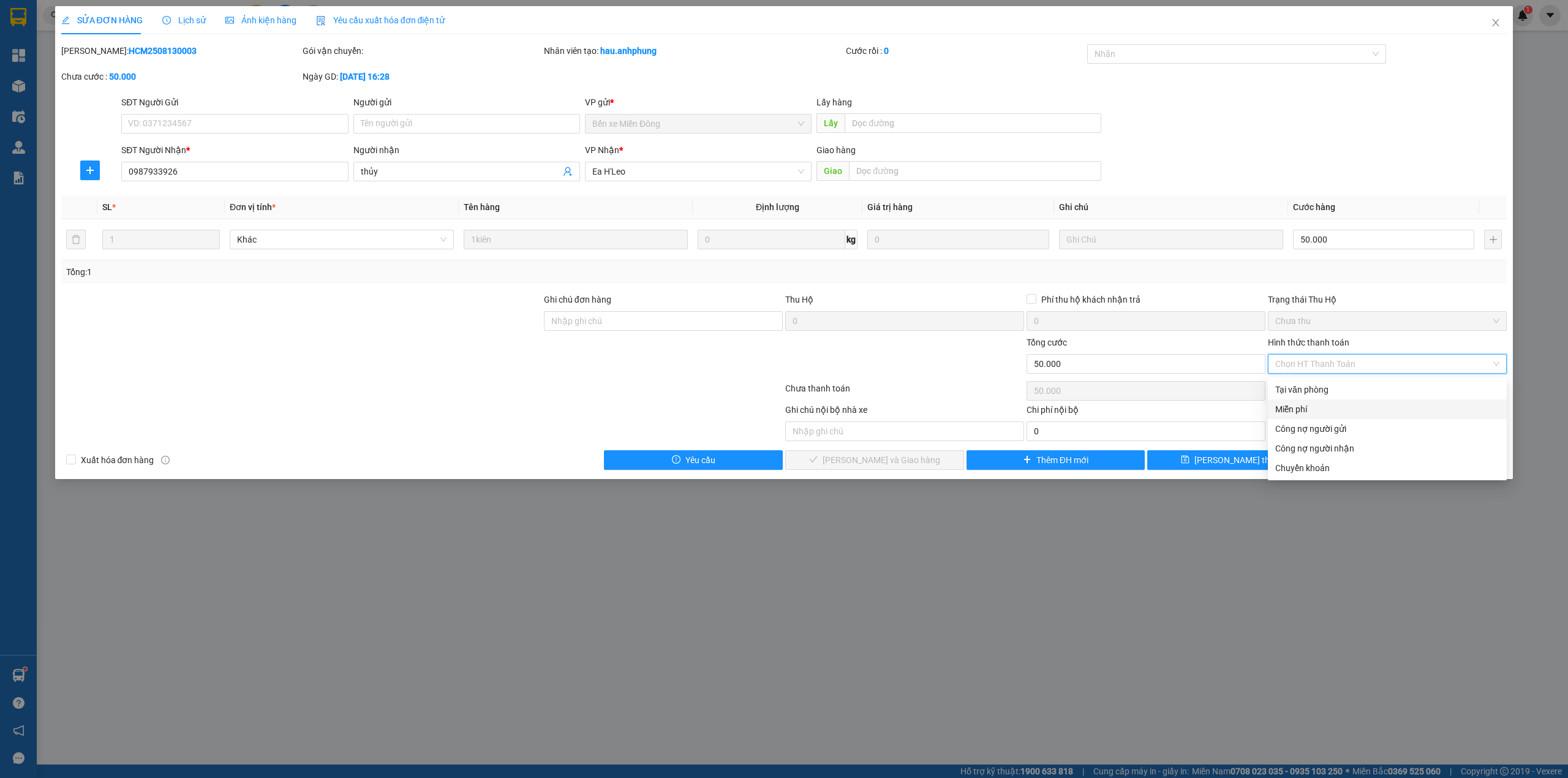
click at [1309, 404] on div "Miễn phí" at bounding box center [1387, 409] width 224 height 13
type input "0"
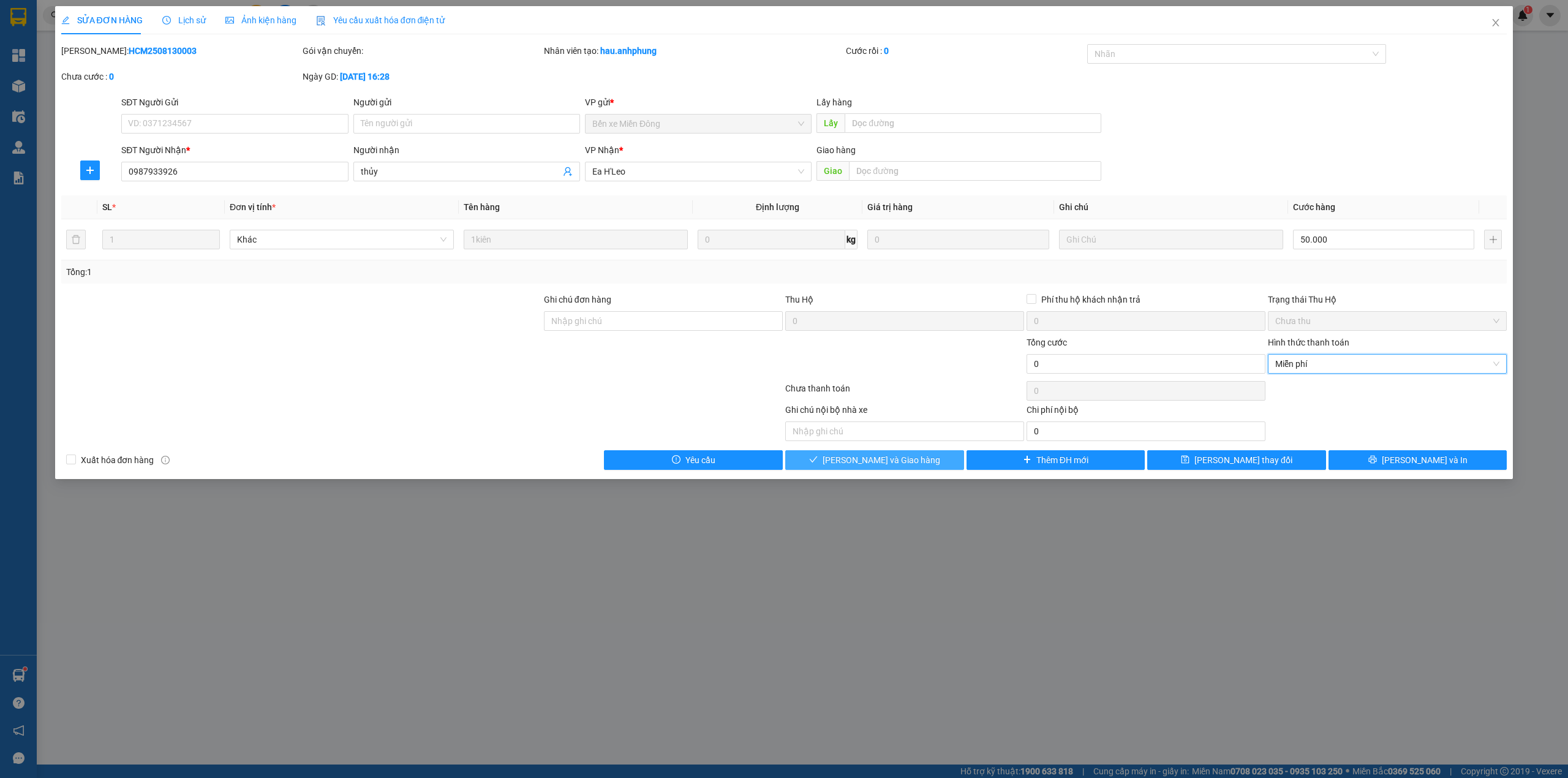
click at [920, 462] on button "[PERSON_NAME] và Giao hàng" at bounding box center [875, 460] width 179 height 20
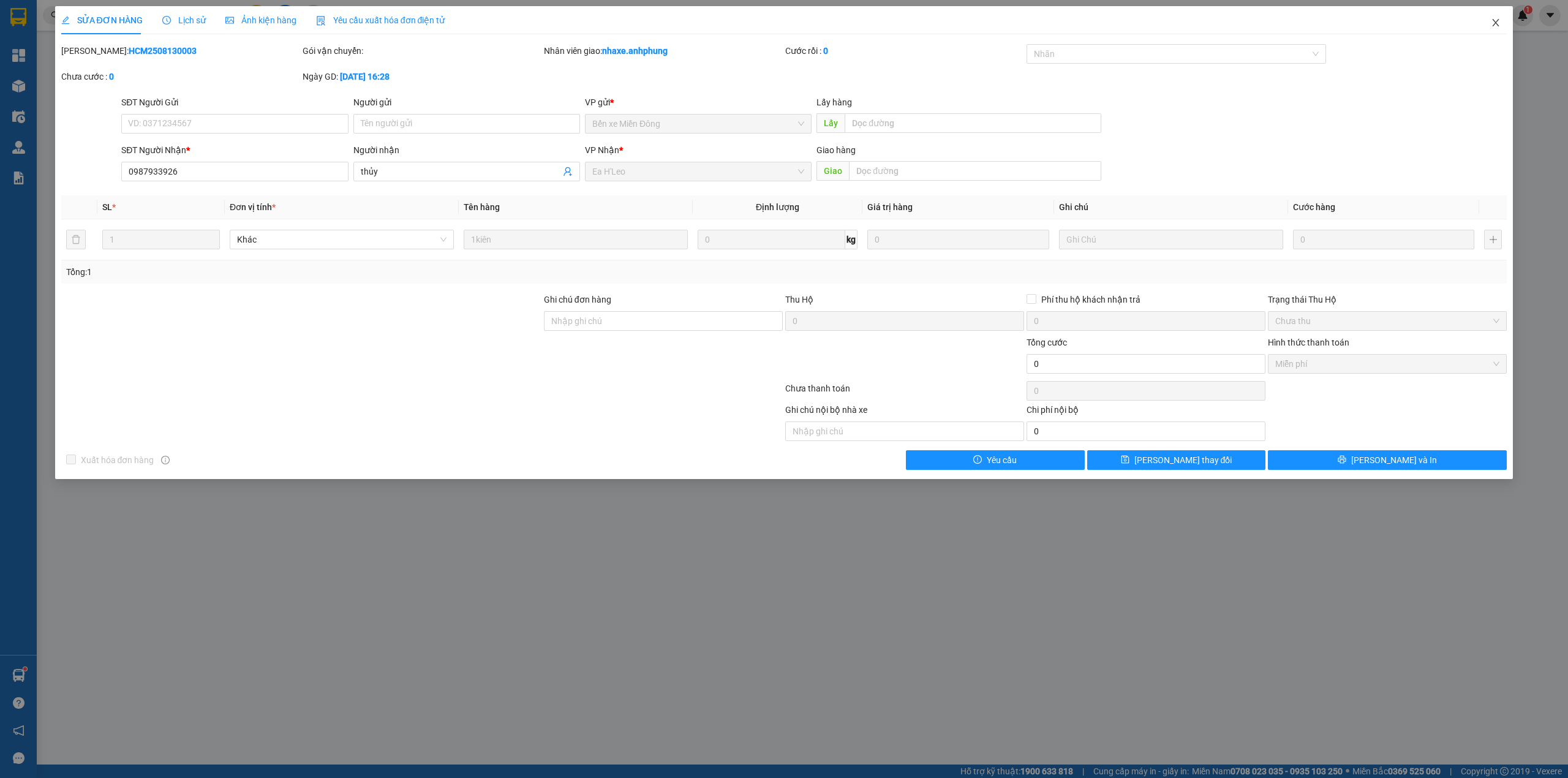
click at [1495, 22] on icon "close" at bounding box center [1496, 22] width 7 height 8
click at [1495, 22] on span "nhaxe.anhphung" at bounding box center [1465, 15] width 93 height 15
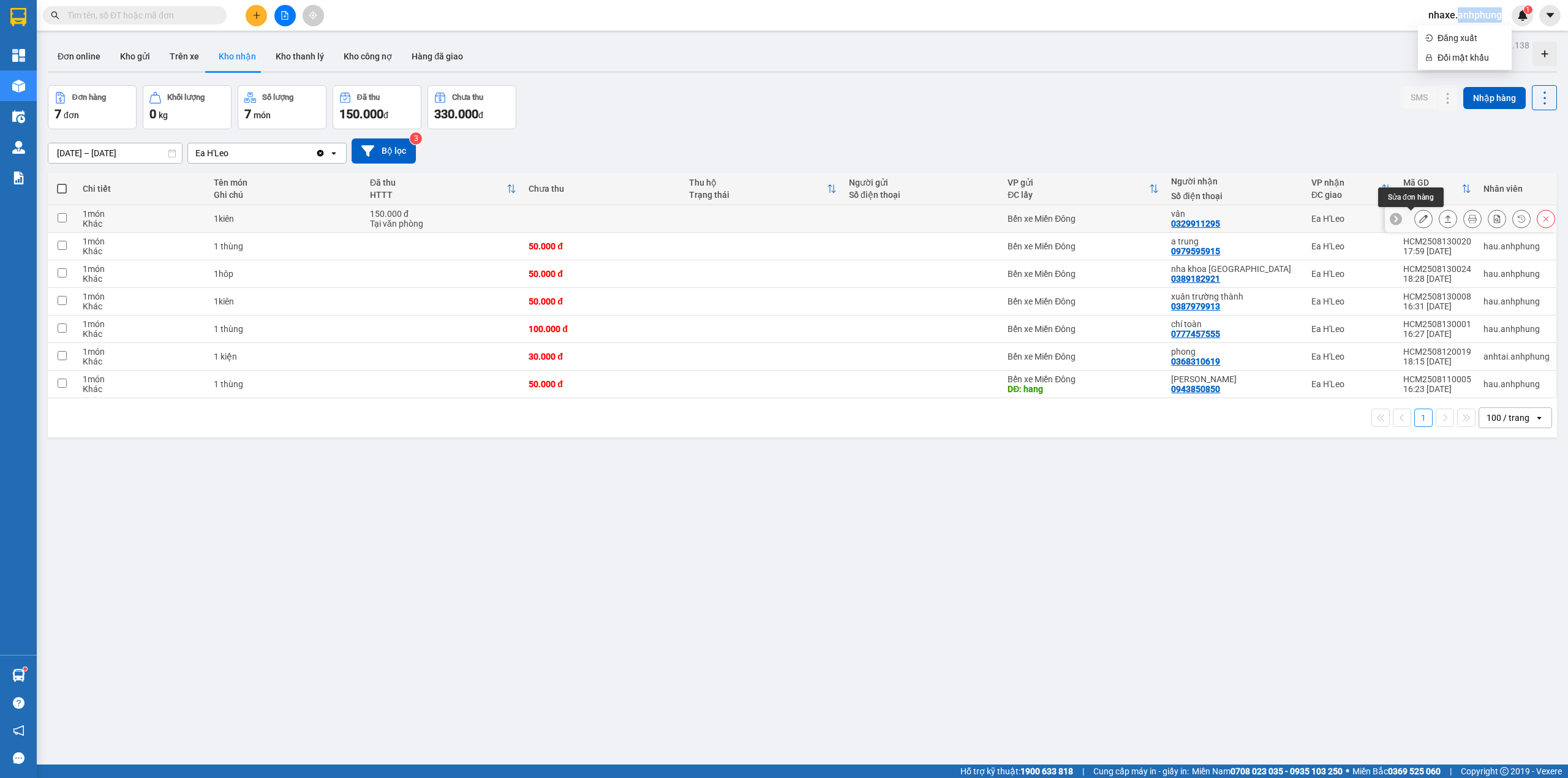
click at [1419, 220] on icon at bounding box center [1423, 218] width 8 height 8
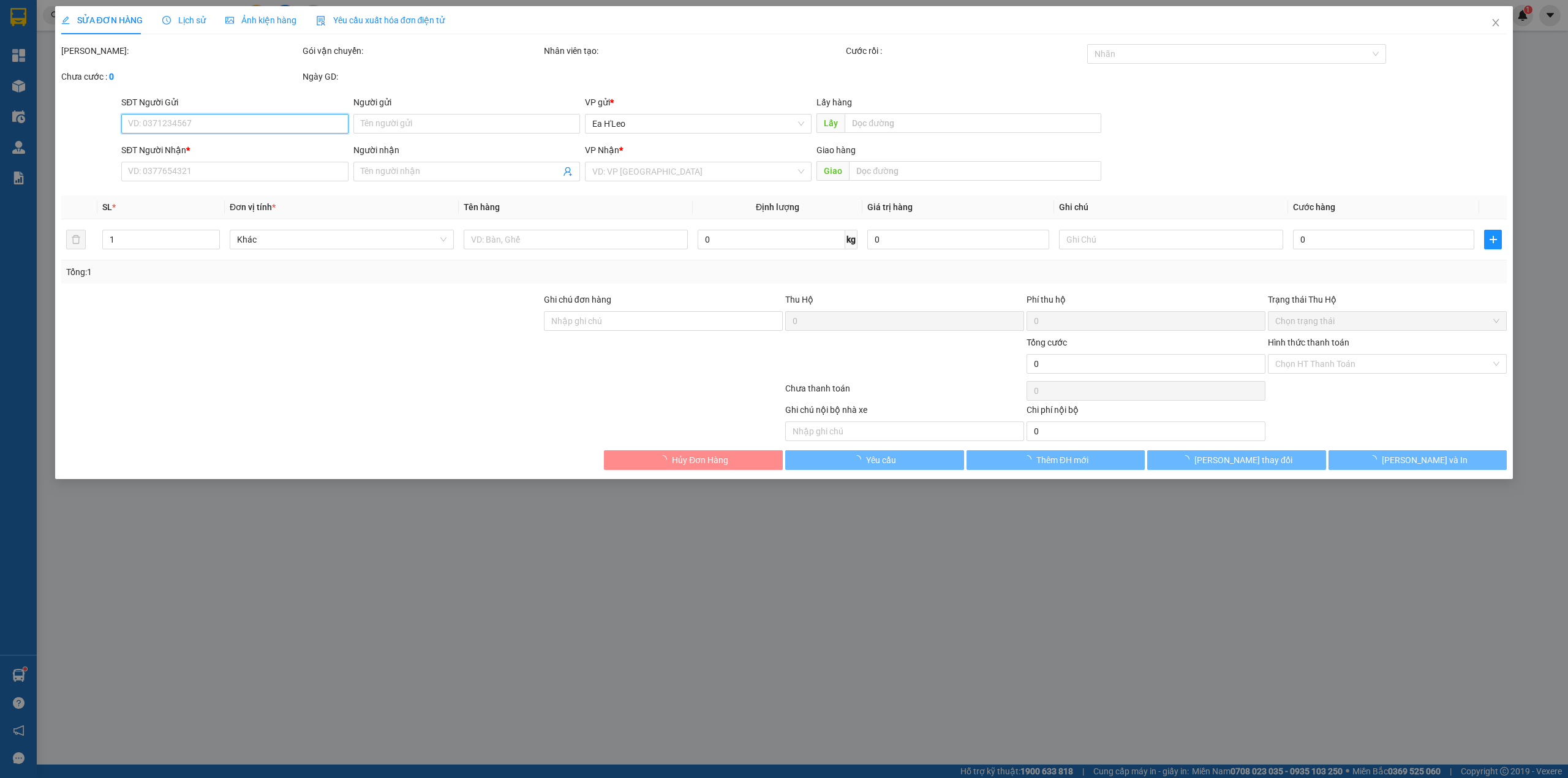
type input "0329911295"
type input "vân"
type input "150.000"
type input "0"
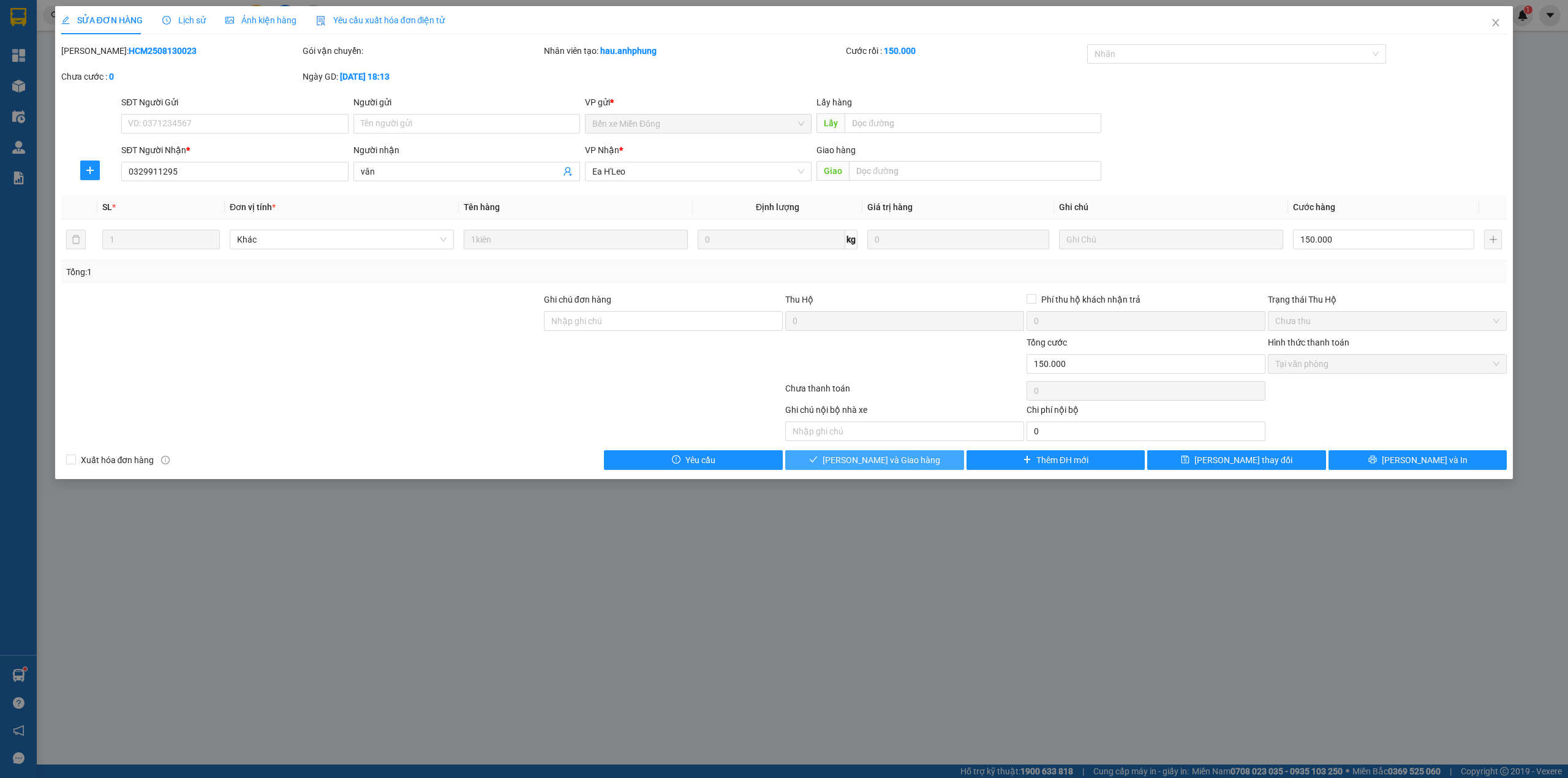
click at [866, 463] on span "[PERSON_NAME] và Giao hàng" at bounding box center [881, 460] width 118 height 13
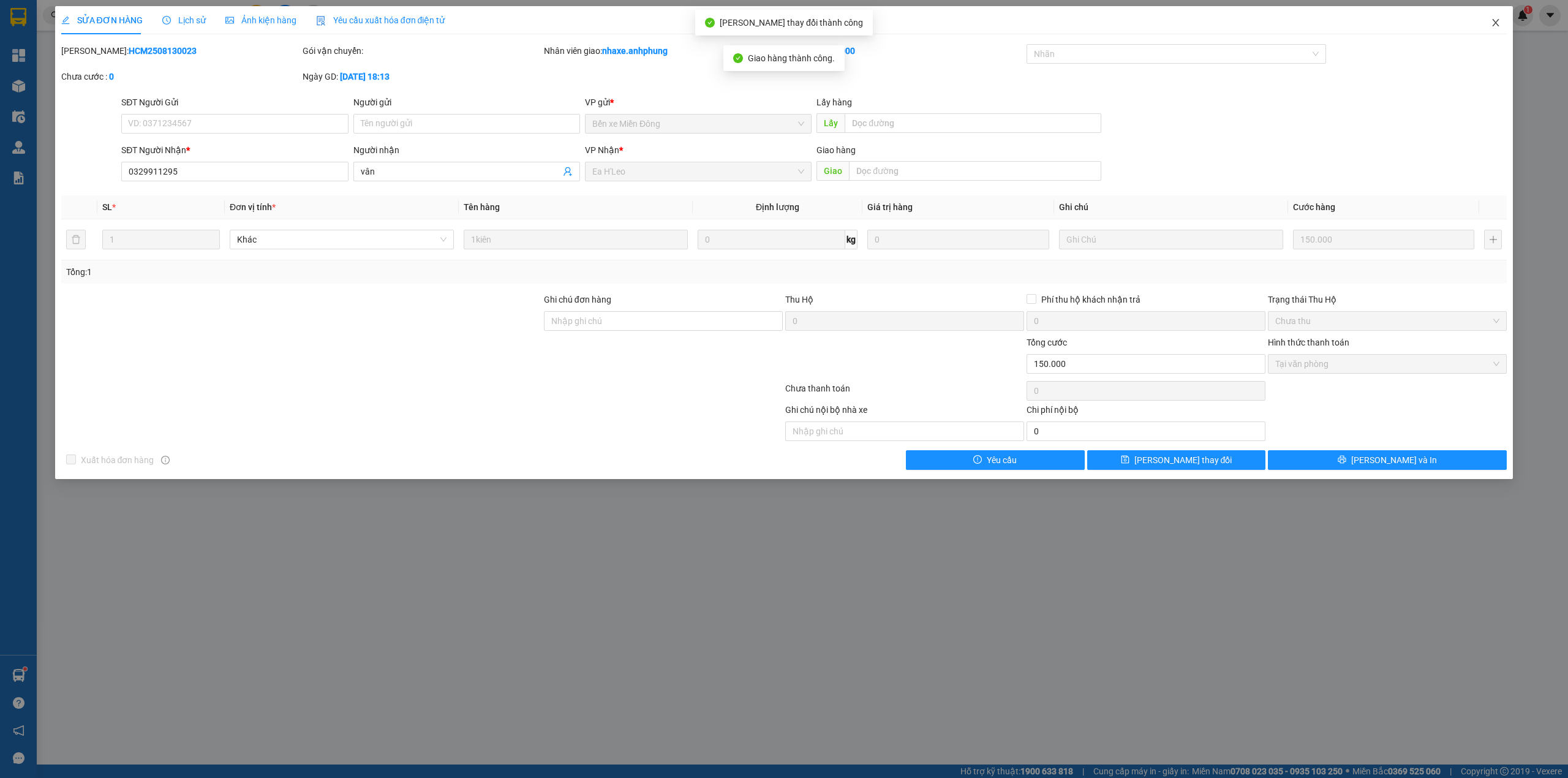
click at [1498, 23] on icon "close" at bounding box center [1495, 22] width 10 height 10
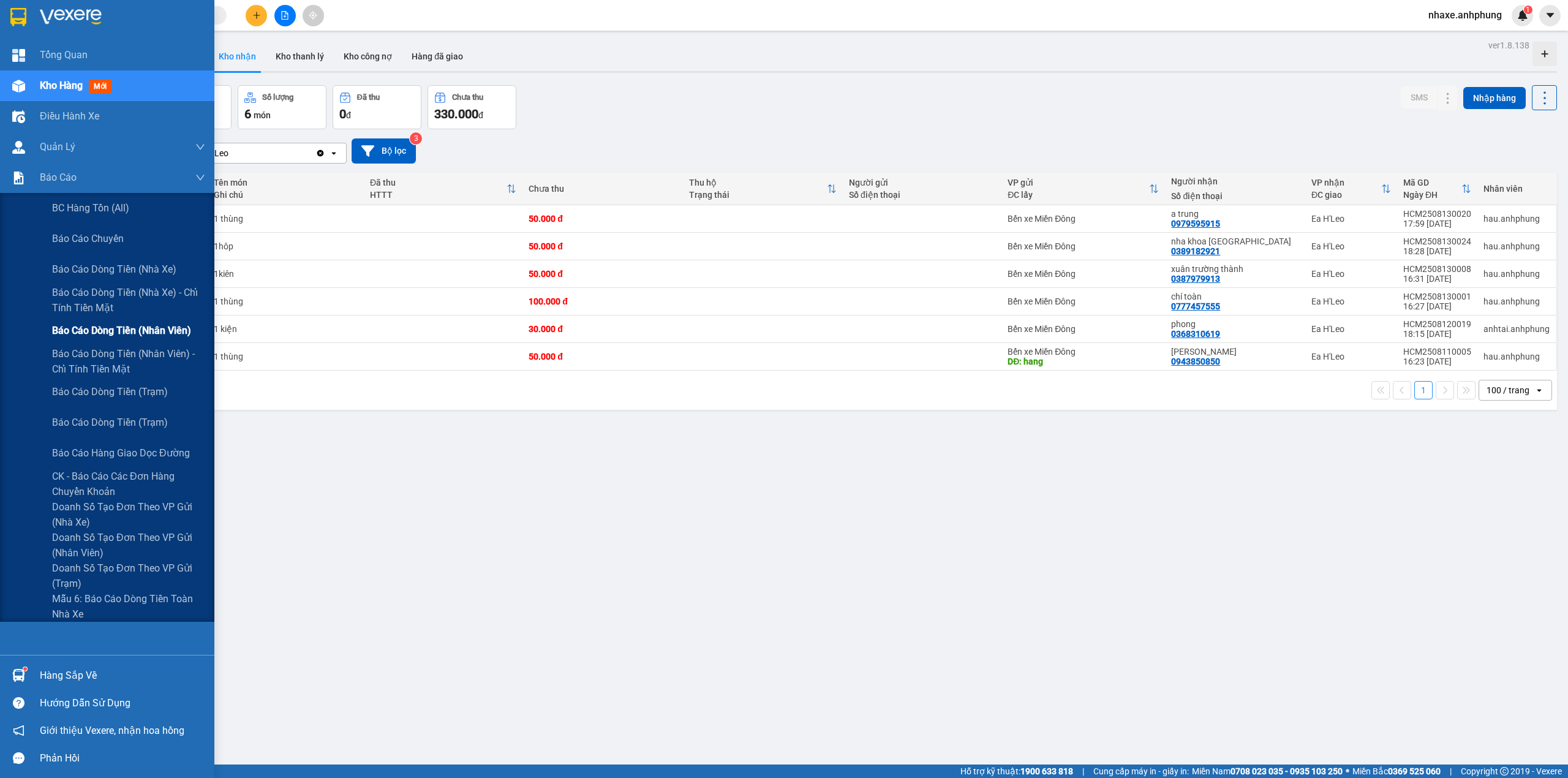
click at [141, 323] on span "Báo cáo dòng tiền (nhân viên)" at bounding box center [121, 331] width 139 height 15
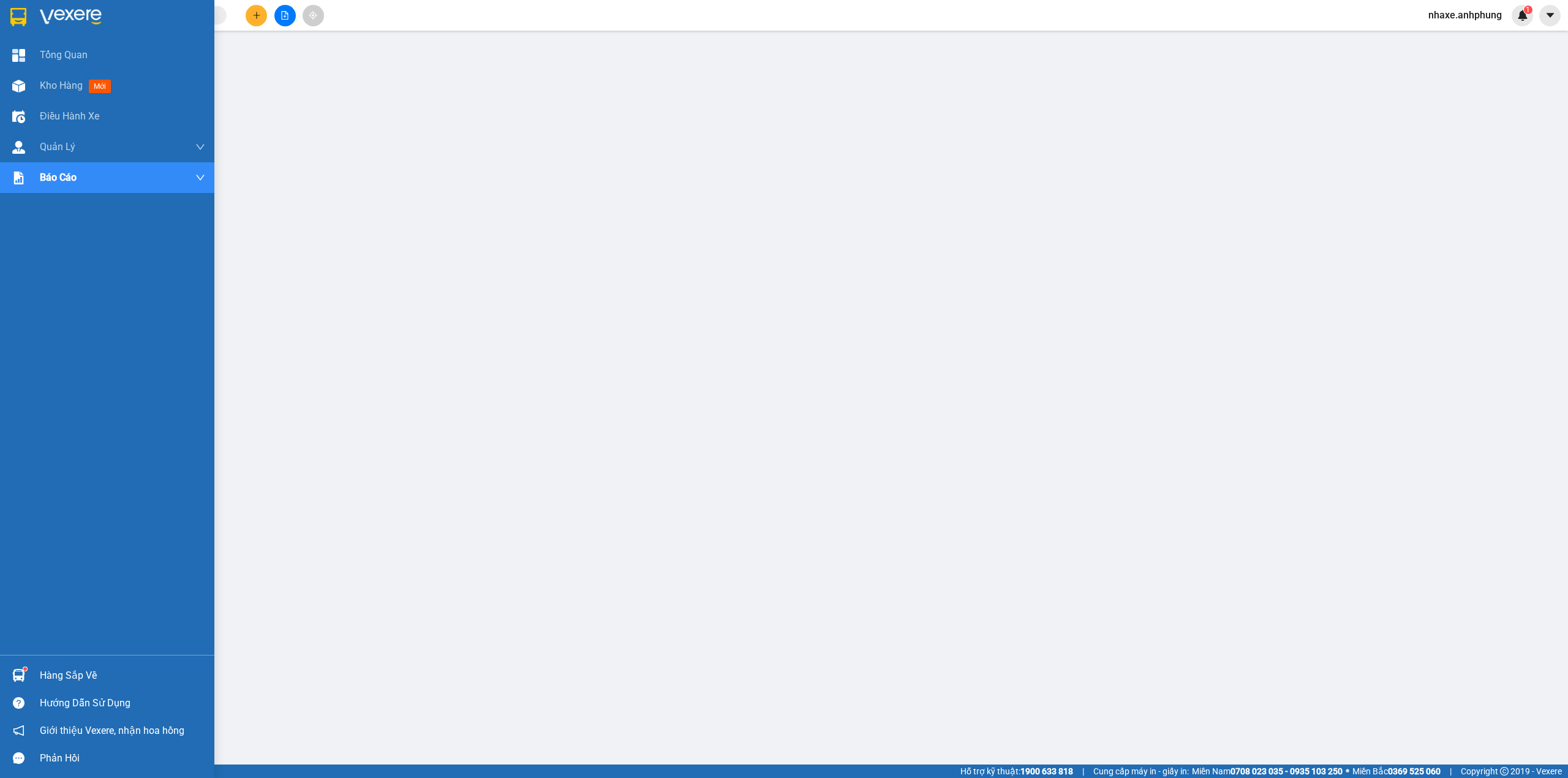
click at [28, 8] on div at bounding box center [18, 17] width 22 height 22
